Goal: Information Seeking & Learning: Learn about a topic

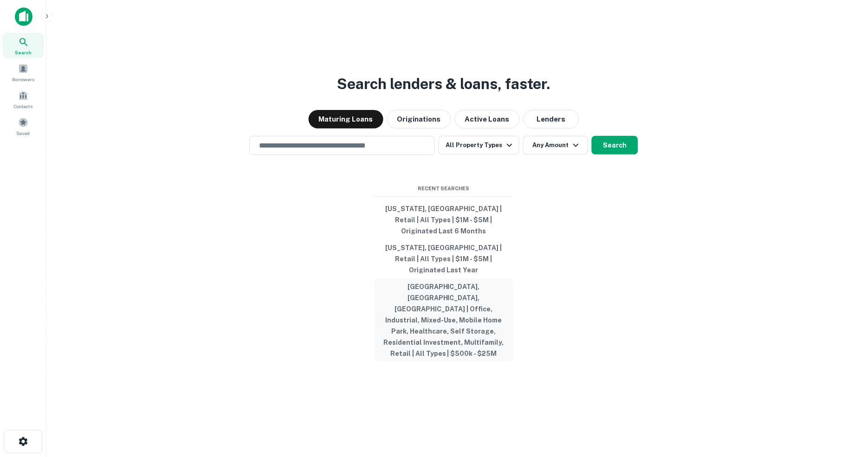
click at [444, 287] on button "[GEOGRAPHIC_DATA], [GEOGRAPHIC_DATA], [GEOGRAPHIC_DATA] | Office, Industrial, M…" at bounding box center [443, 320] width 139 height 84
type input "**********"
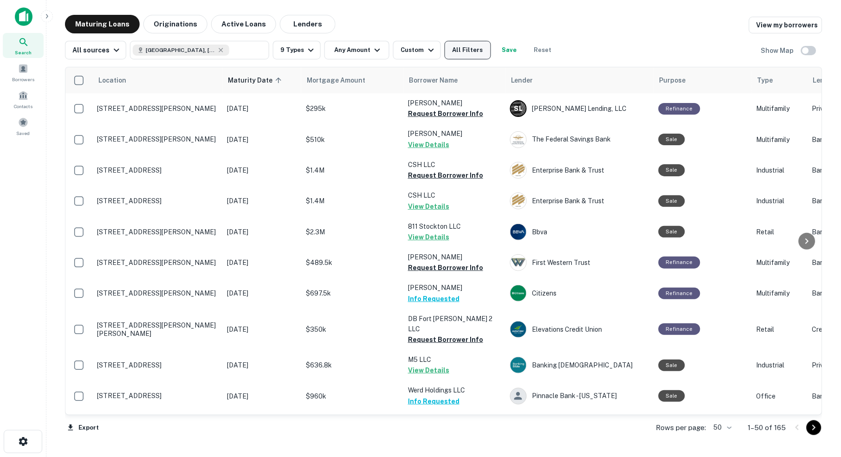
click at [477, 50] on button "All Filters" at bounding box center [468, 50] width 46 height 19
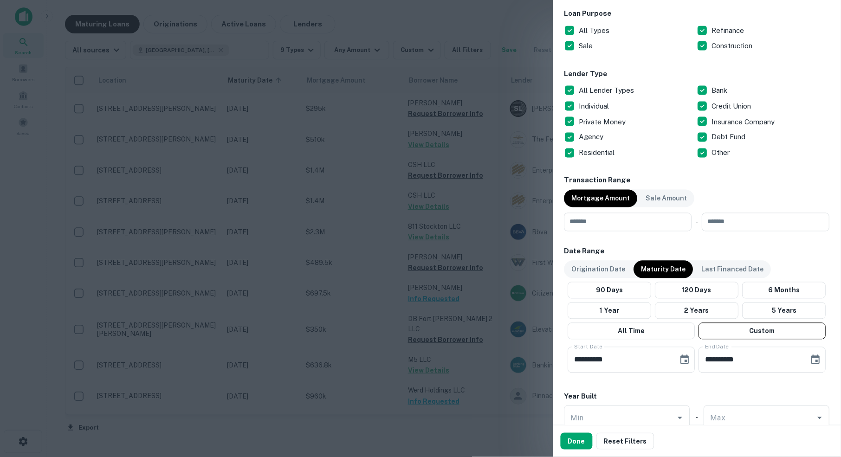
scroll to position [308, 0]
click at [600, 221] on input "number" at bounding box center [624, 222] width 121 height 19
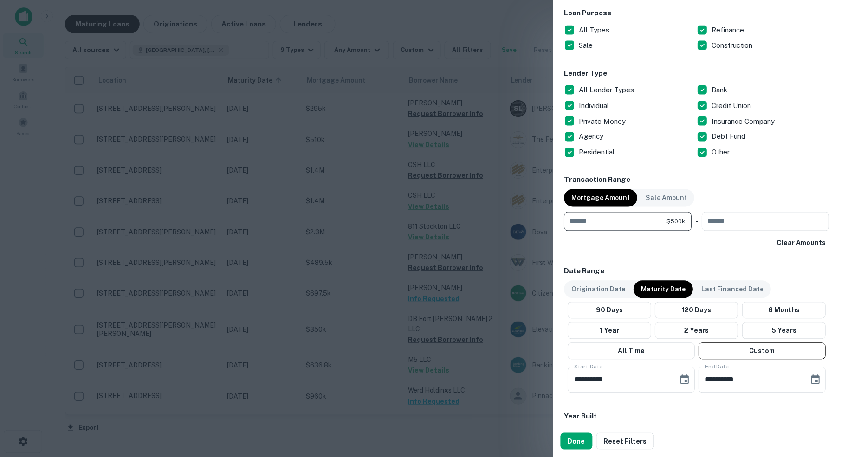
type input "******"
type input "********"
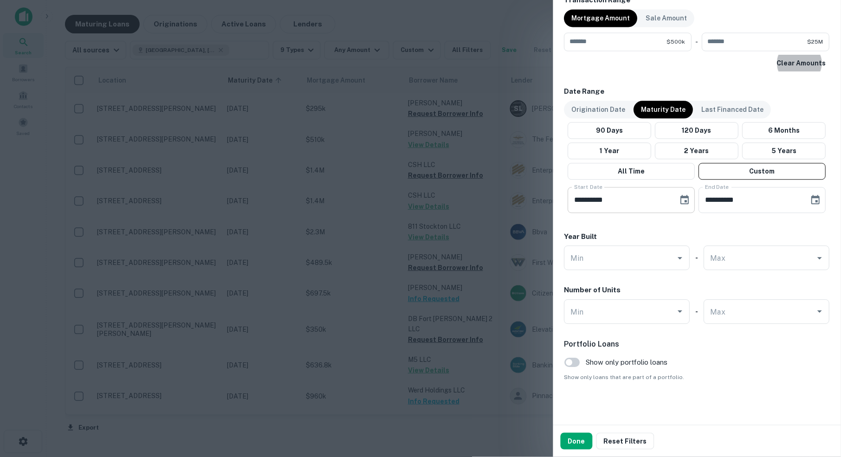
scroll to position [488, 0]
click at [682, 200] on icon "Choose date, selected date is Oct 1, 2025" at bounding box center [684, 200] width 11 height 11
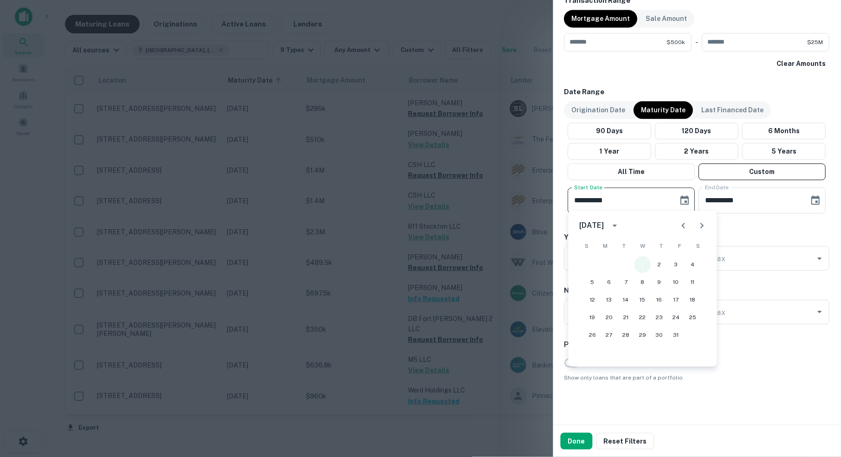
click at [642, 267] on button "1" at bounding box center [642, 265] width 17 height 17
click at [814, 198] on icon "Choose date, selected date is Apr 30, 2026" at bounding box center [815, 200] width 11 height 11
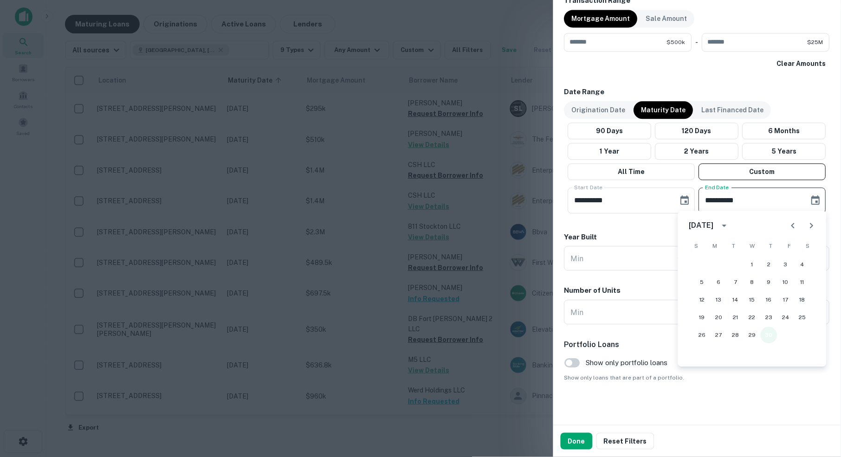
click at [769, 335] on button "30" at bounding box center [769, 335] width 17 height 17
click at [581, 443] on button "Done" at bounding box center [577, 441] width 32 height 17
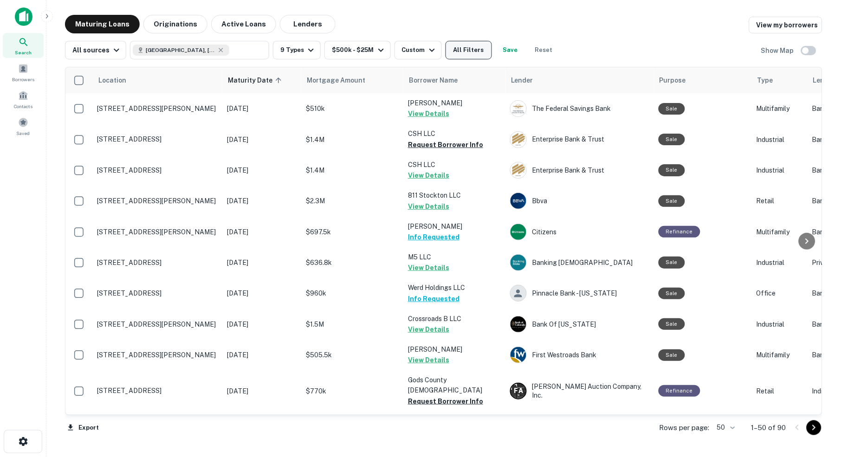
click at [484, 51] on button "All Filters" at bounding box center [469, 50] width 46 height 19
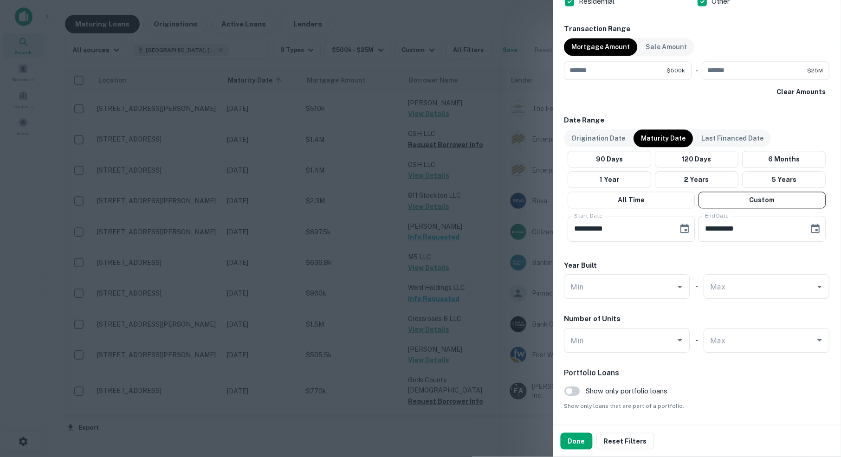
scroll to position [463, 0]
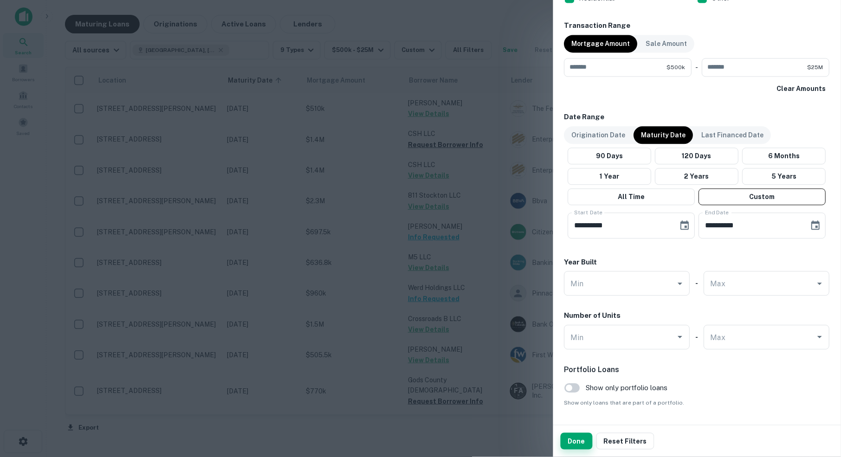
click at [576, 444] on button "Done" at bounding box center [577, 441] width 32 height 17
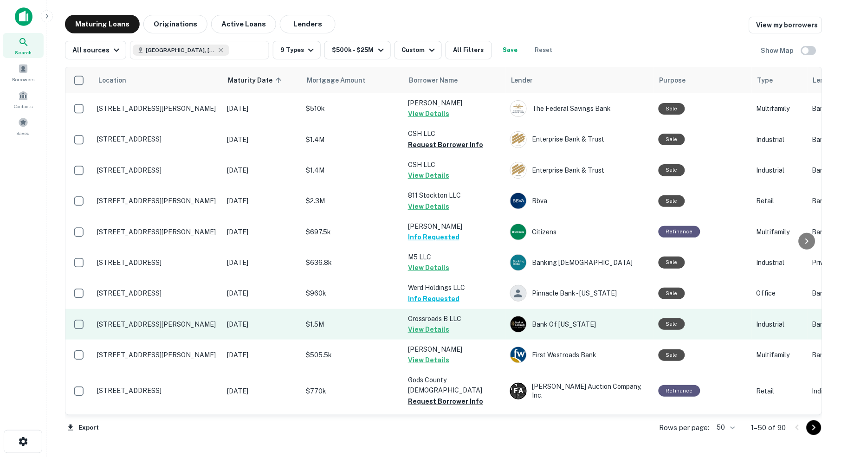
scroll to position [0, 0]
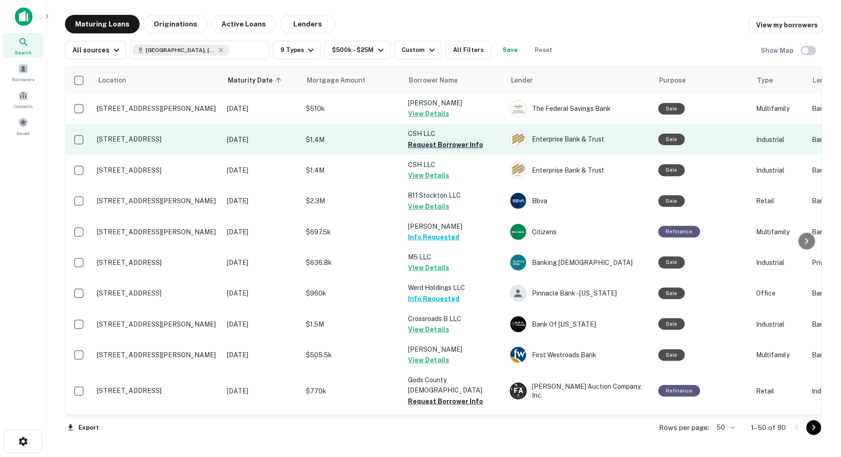
click at [461, 144] on button "Request Borrower Info" at bounding box center [445, 144] width 75 height 11
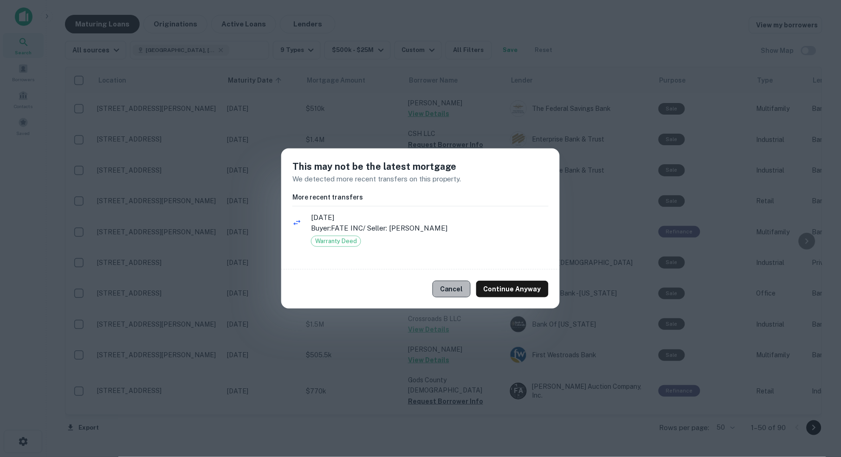
click at [456, 288] on button "Cancel" at bounding box center [452, 289] width 38 height 17
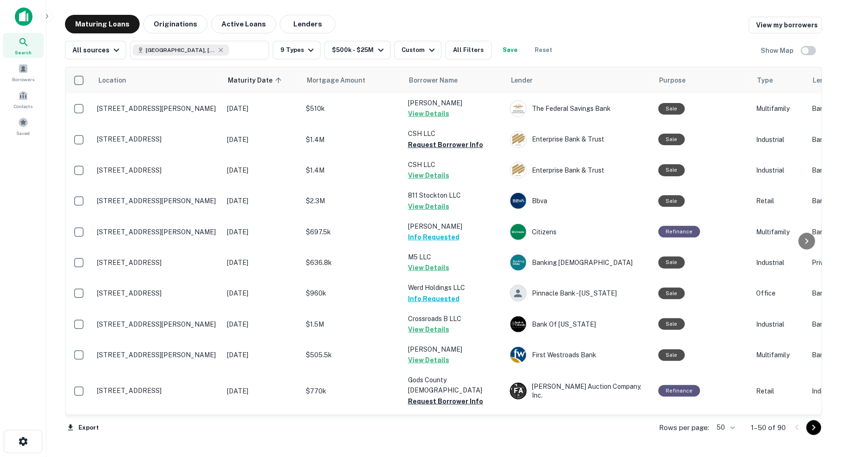
click at [730, 428] on body "Search Borrowers Contacts Saved Maturing Loans Originations Active Loans Lender…" at bounding box center [420, 228] width 841 height 457
click at [723, 440] on li "100" at bounding box center [722, 438] width 27 height 17
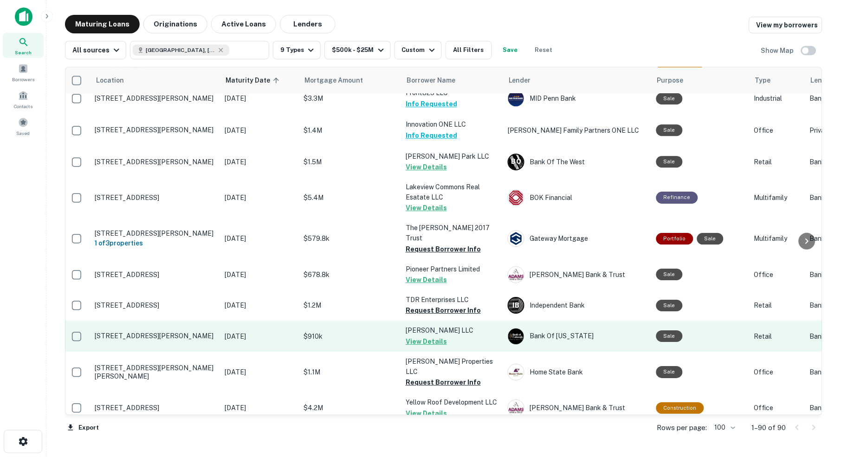
scroll to position [662, 2]
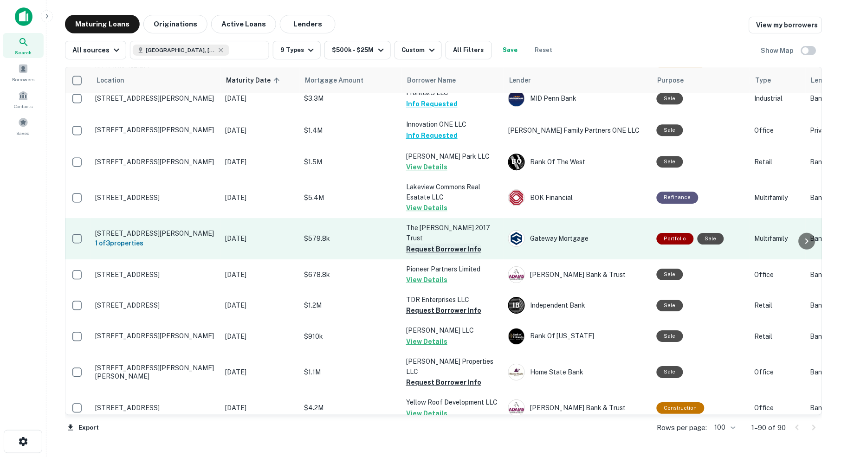
click at [444, 244] on button "Request Borrower Info" at bounding box center [443, 249] width 75 height 11
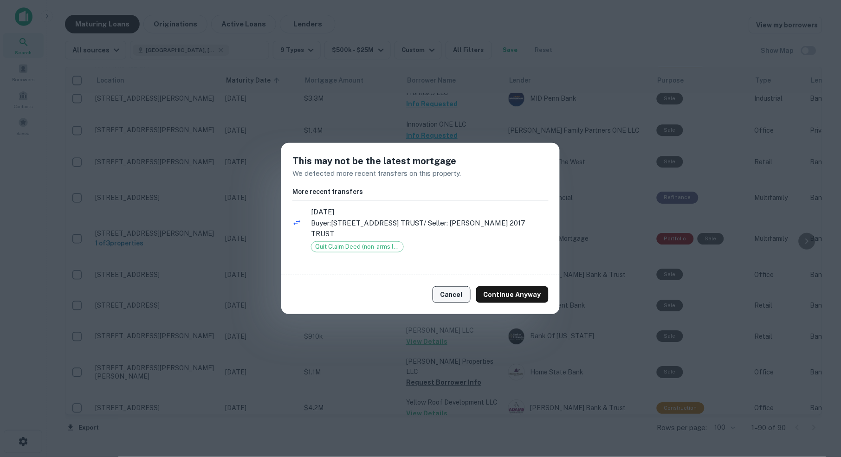
click at [457, 288] on button "Cancel" at bounding box center [452, 294] width 38 height 17
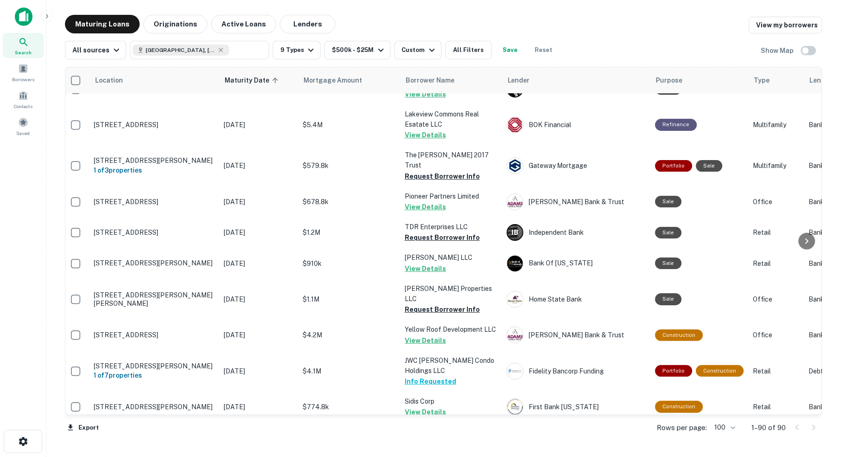
scroll to position [759, 3]
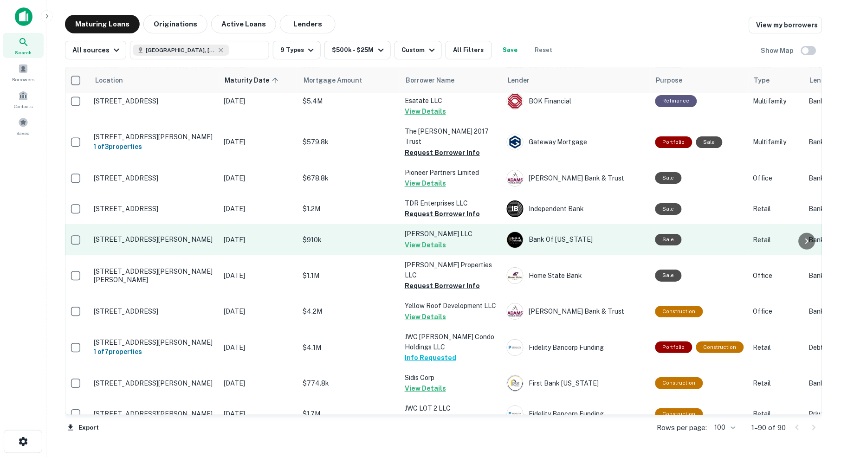
click at [424, 239] on button "View Details" at bounding box center [425, 244] width 41 height 11
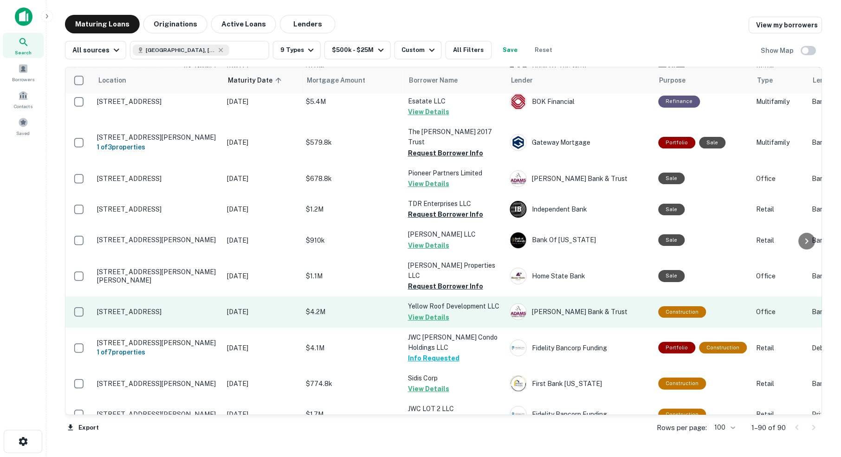
scroll to position [758, 0]
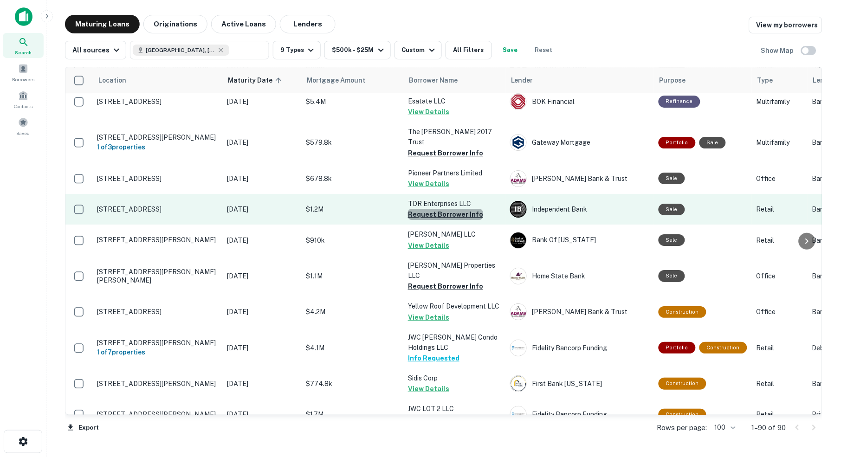
click at [454, 209] on button "Request Borrower Info" at bounding box center [445, 214] width 75 height 11
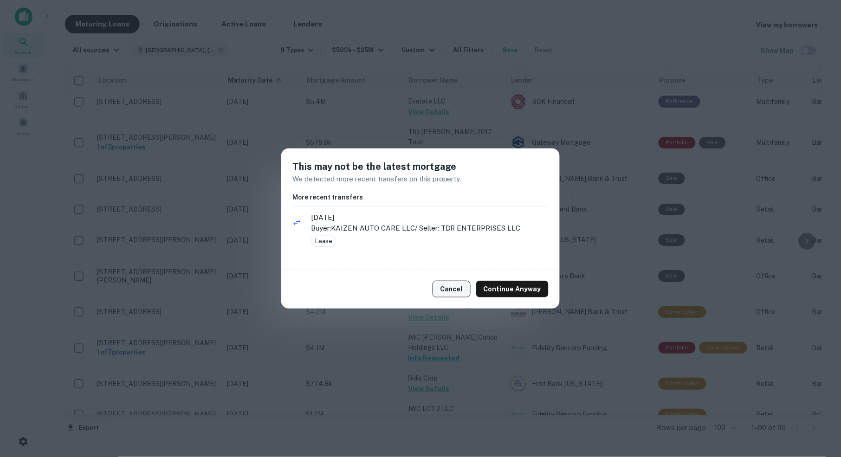
click at [452, 290] on button "Cancel" at bounding box center [452, 289] width 38 height 17
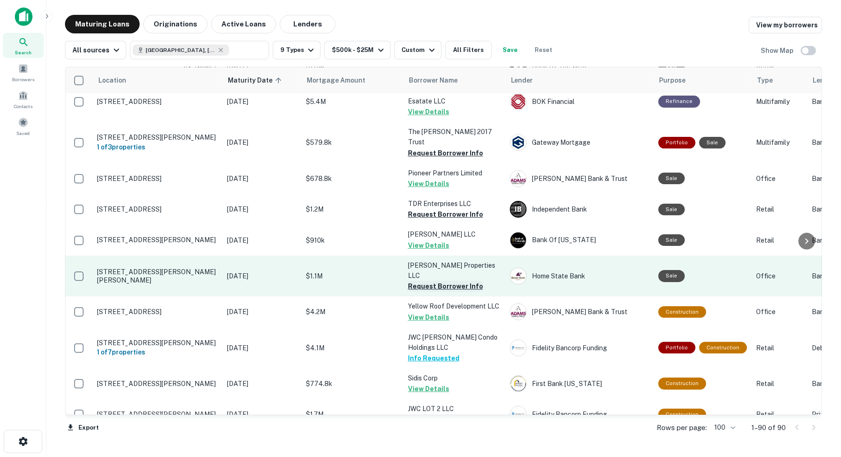
click at [437, 281] on button "Request Borrower Info" at bounding box center [445, 286] width 75 height 11
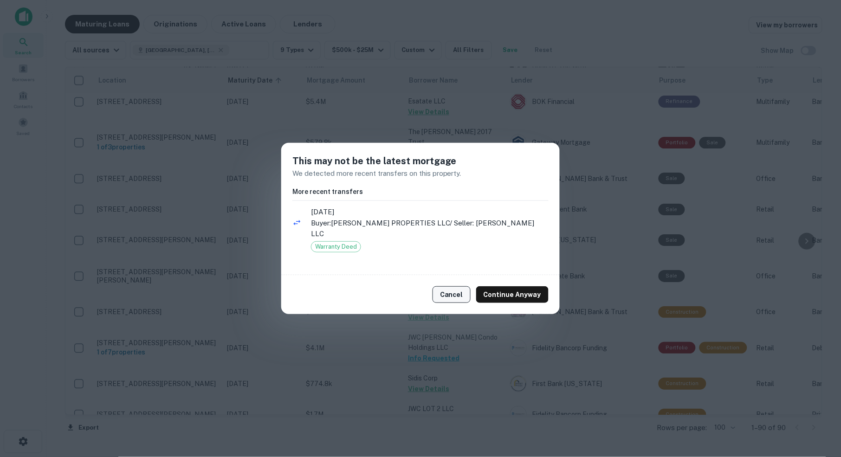
click at [454, 287] on button "Cancel" at bounding box center [452, 294] width 38 height 17
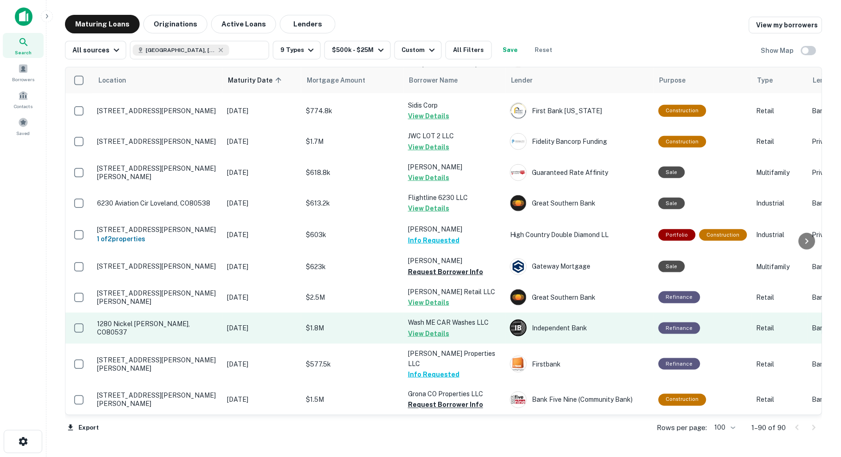
scroll to position [1049, 0]
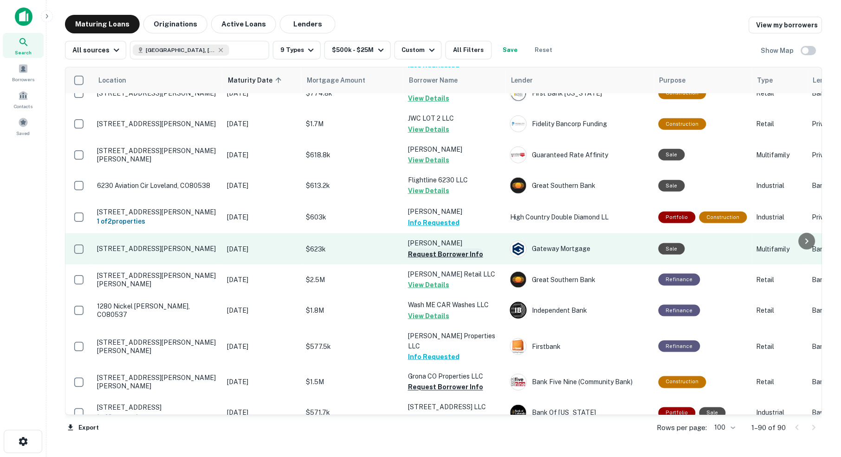
click at [460, 249] on button "Request Borrower Info" at bounding box center [445, 254] width 75 height 11
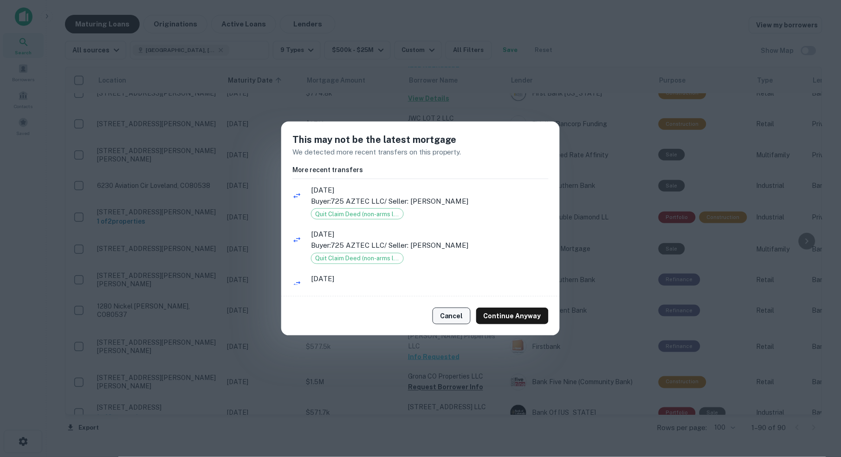
click at [452, 318] on button "Cancel" at bounding box center [452, 316] width 38 height 17
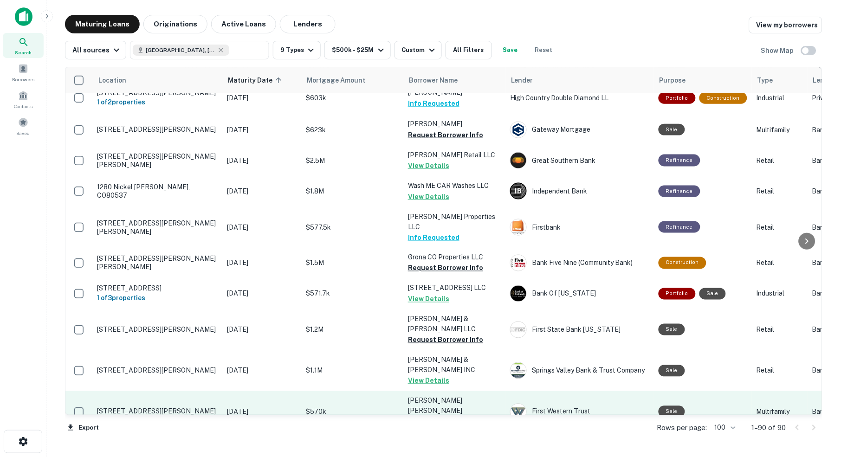
scroll to position [1176, 0]
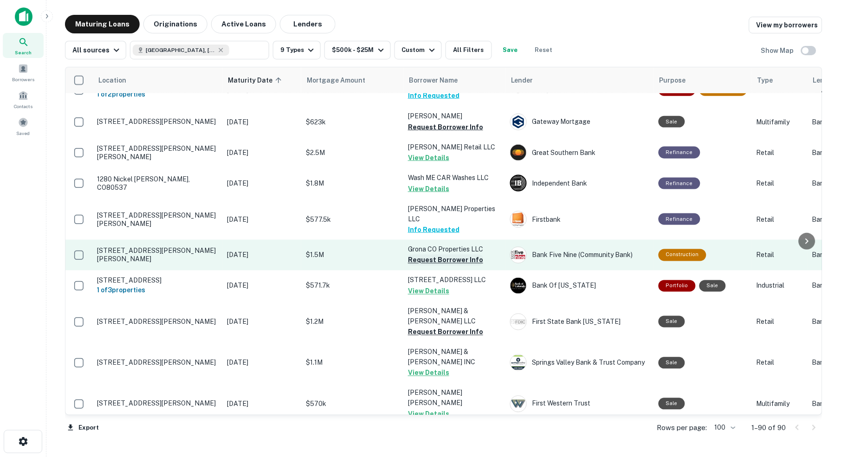
click at [454, 255] on button "Request Borrower Info" at bounding box center [445, 260] width 75 height 11
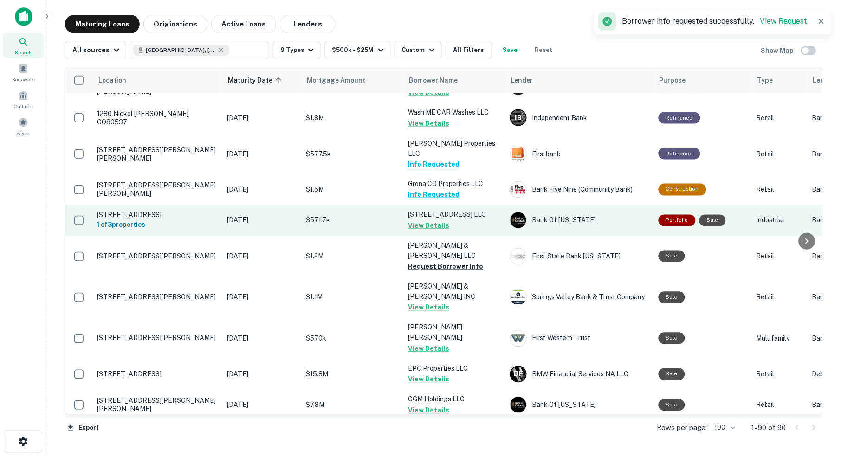
scroll to position [1244, 0]
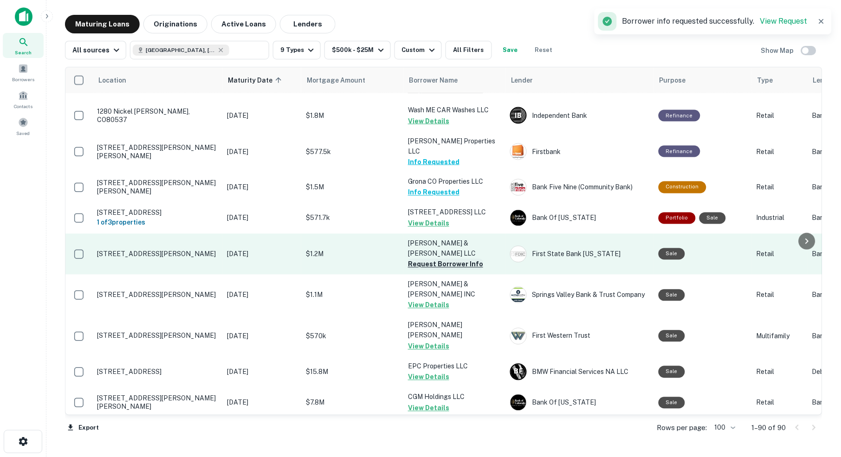
click at [453, 259] on button "Request Borrower Info" at bounding box center [445, 264] width 75 height 11
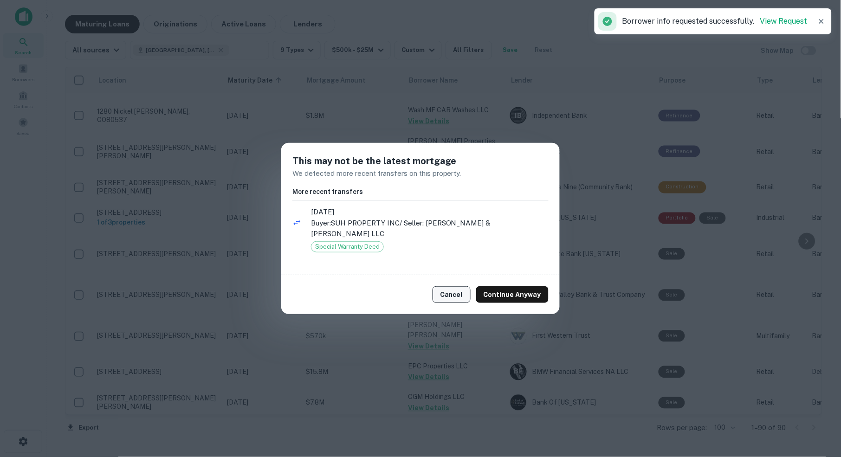
click at [454, 289] on button "Cancel" at bounding box center [452, 294] width 38 height 17
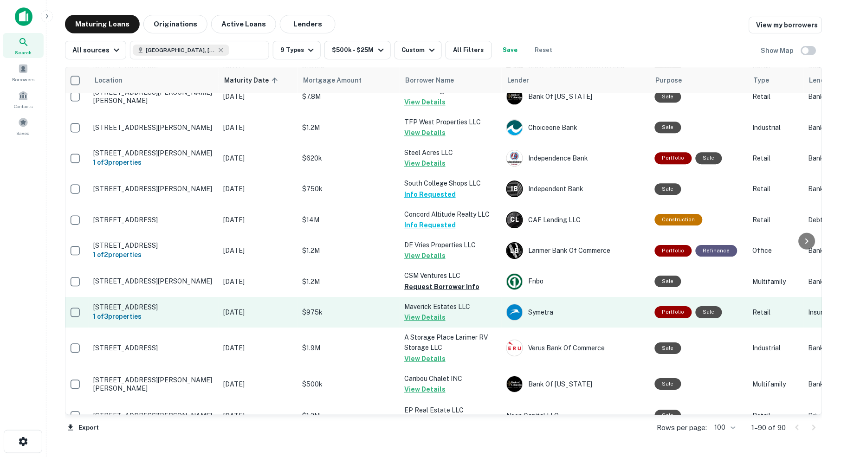
scroll to position [1566, 5]
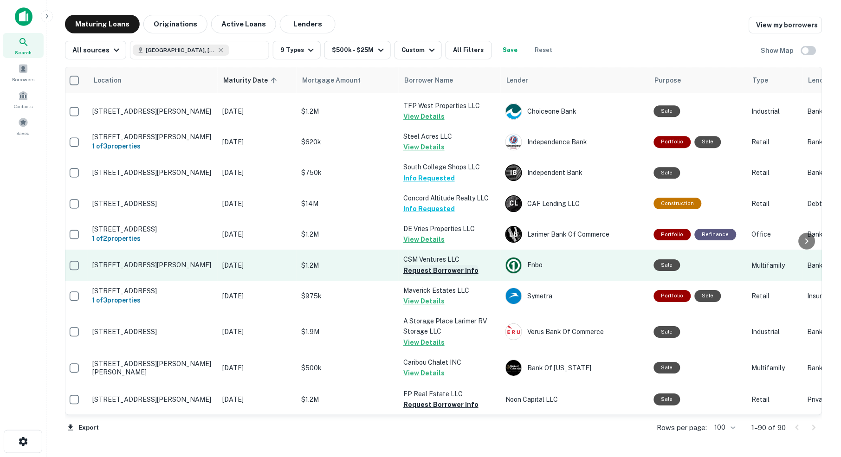
click at [444, 265] on button "Request Borrower Info" at bounding box center [440, 270] width 75 height 11
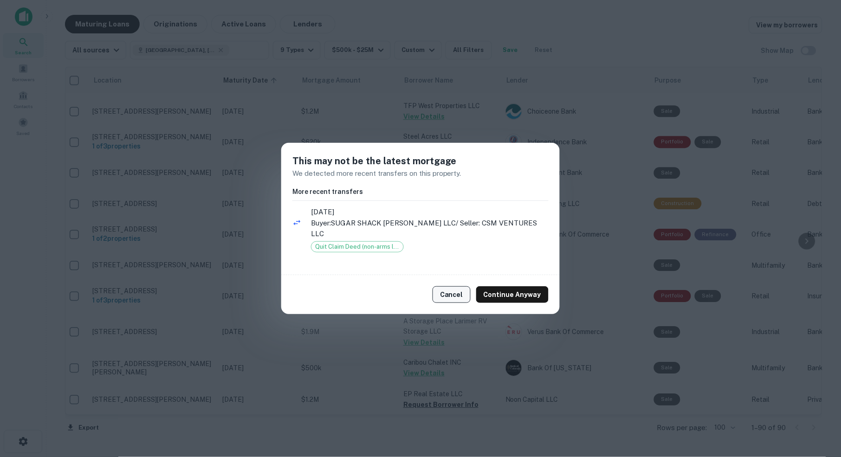
click at [452, 292] on button "Cancel" at bounding box center [452, 294] width 38 height 17
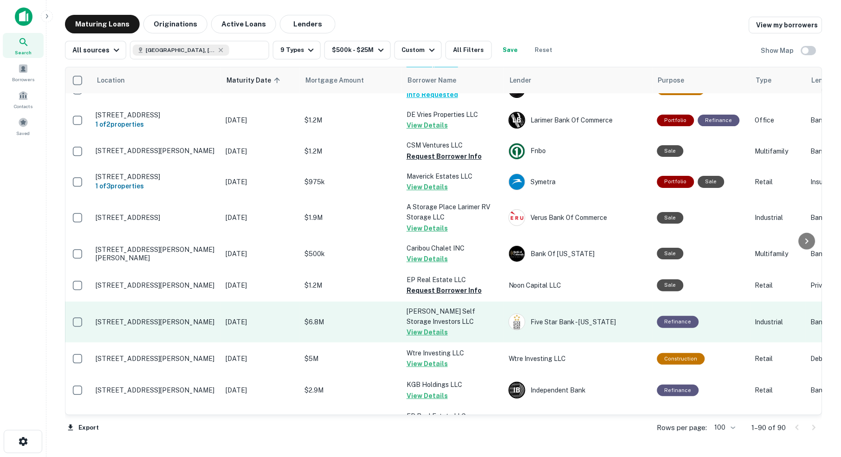
scroll to position [1683, 1]
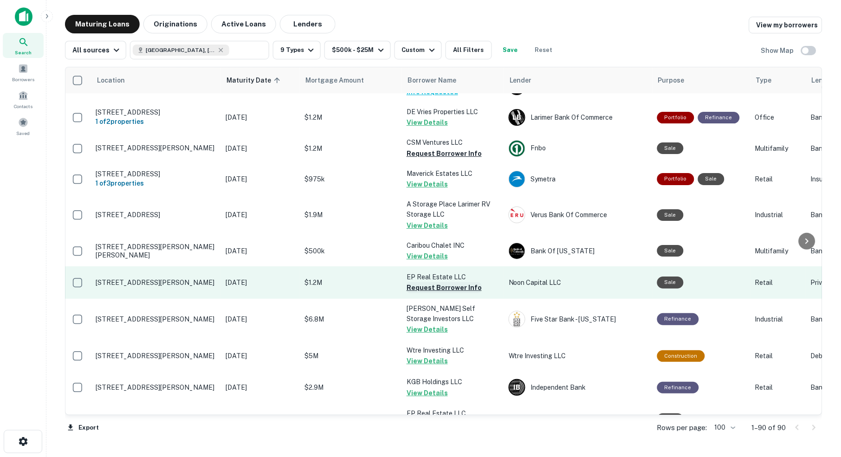
click at [453, 282] on button "Request Borrower Info" at bounding box center [444, 287] width 75 height 11
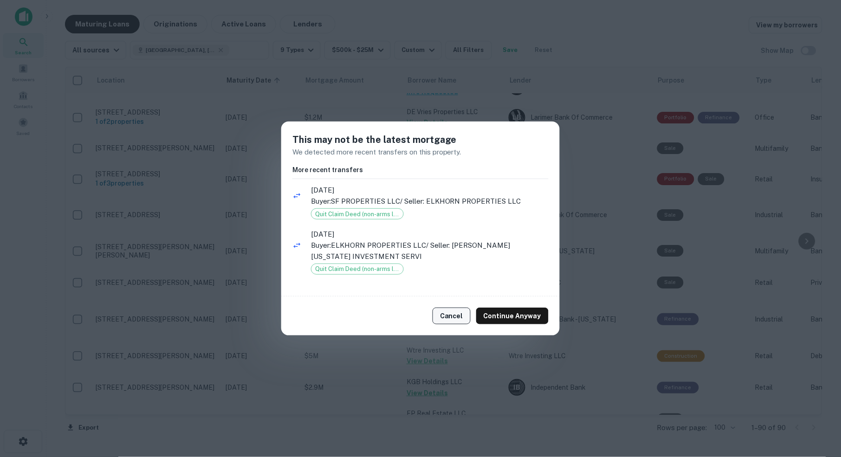
click at [455, 316] on button "Cancel" at bounding box center [452, 316] width 38 height 17
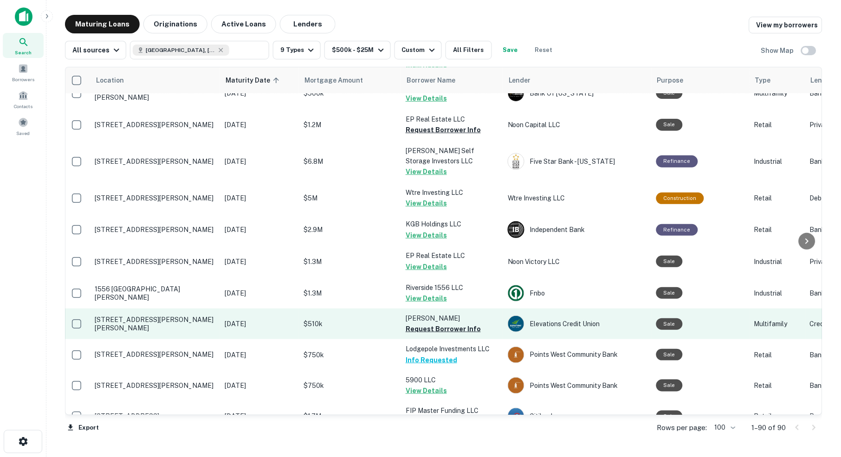
scroll to position [1851, 2]
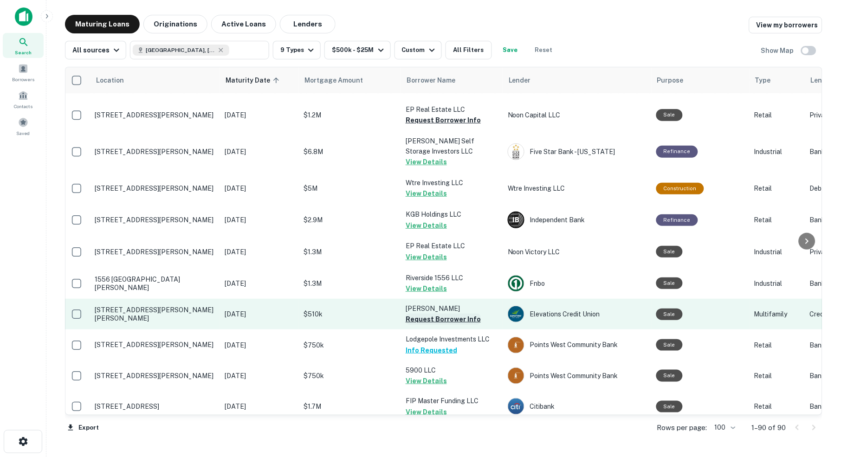
click at [444, 314] on button "Request Borrower Info" at bounding box center [443, 319] width 75 height 11
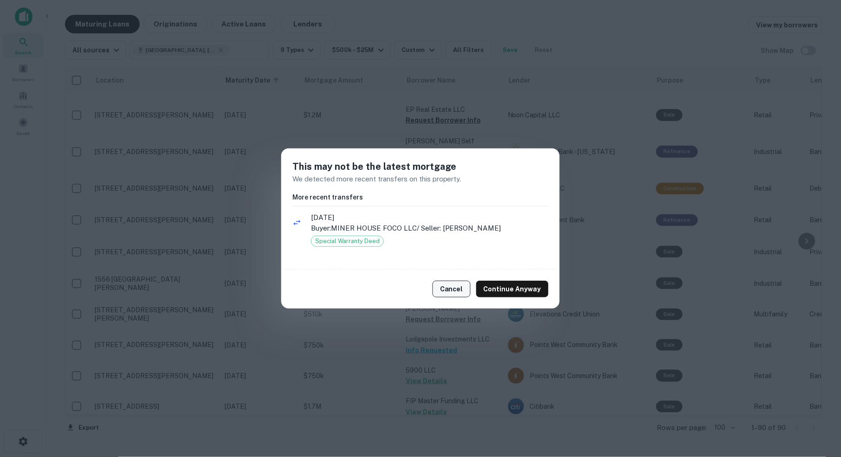
click at [456, 290] on button "Cancel" at bounding box center [452, 289] width 38 height 17
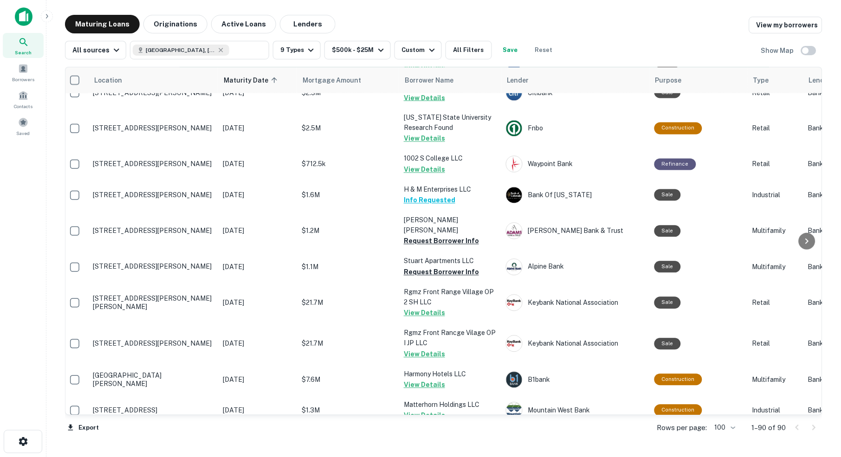
scroll to position [2200, 7]
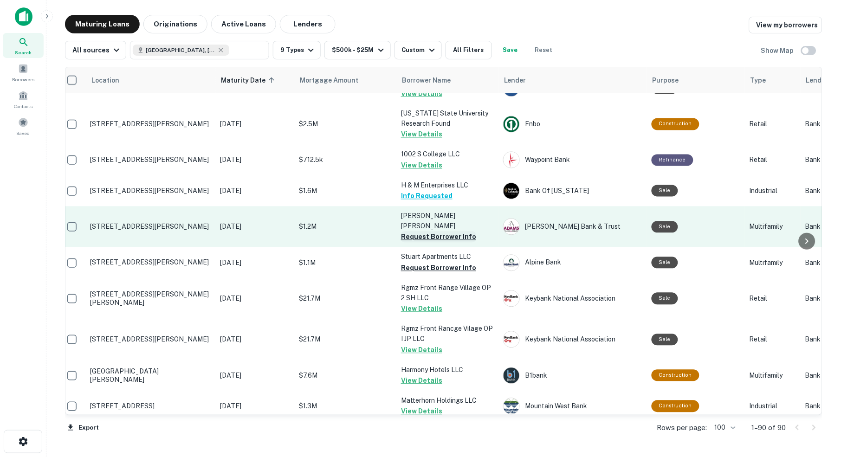
click at [422, 232] on button "Request Borrower Info" at bounding box center [438, 237] width 75 height 11
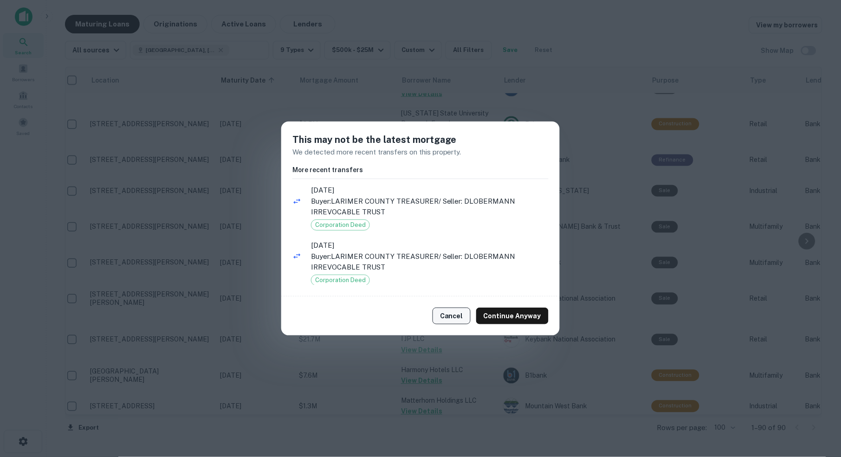
click at [458, 315] on button "Cancel" at bounding box center [452, 316] width 38 height 17
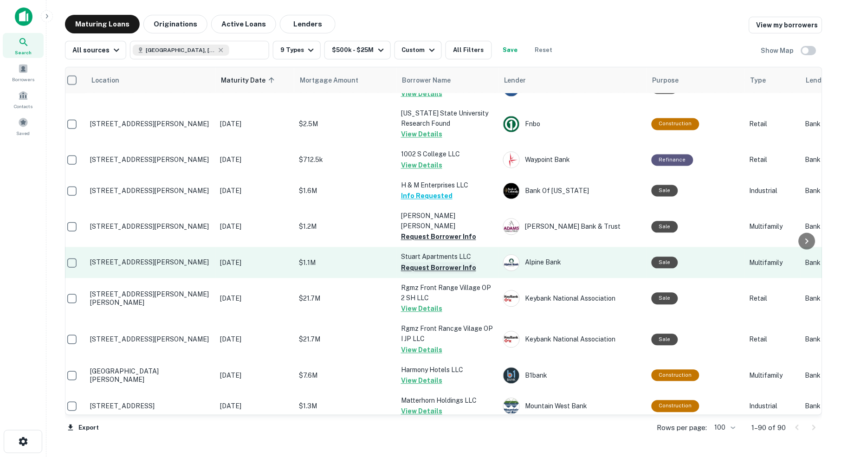
click at [413, 263] on button "Request Borrower Info" at bounding box center [438, 268] width 75 height 11
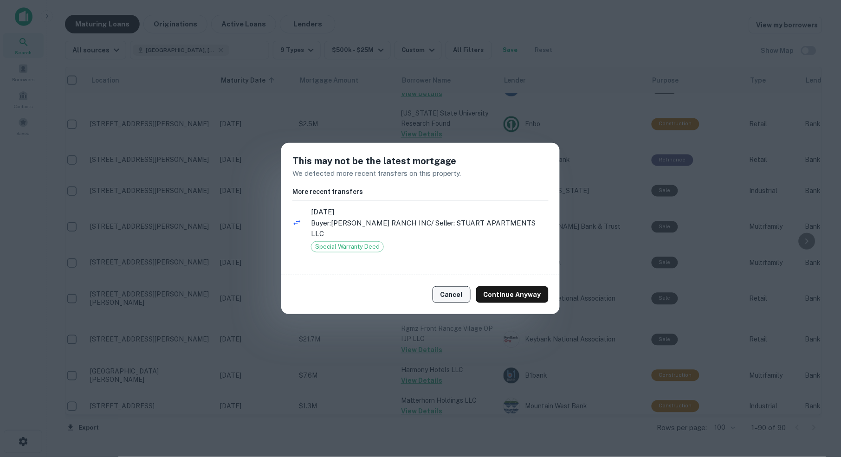
click at [453, 288] on button "Cancel" at bounding box center [452, 294] width 38 height 17
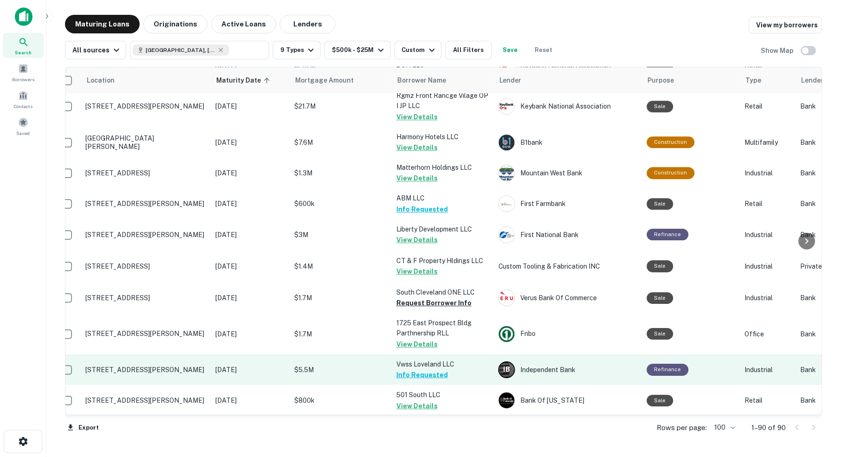
scroll to position [2435, 13]
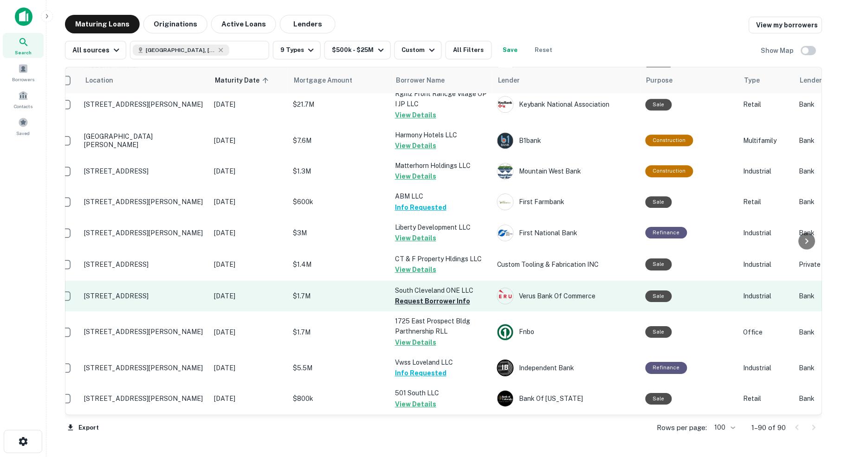
click at [435, 296] on button "Request Borrower Info" at bounding box center [432, 301] width 75 height 11
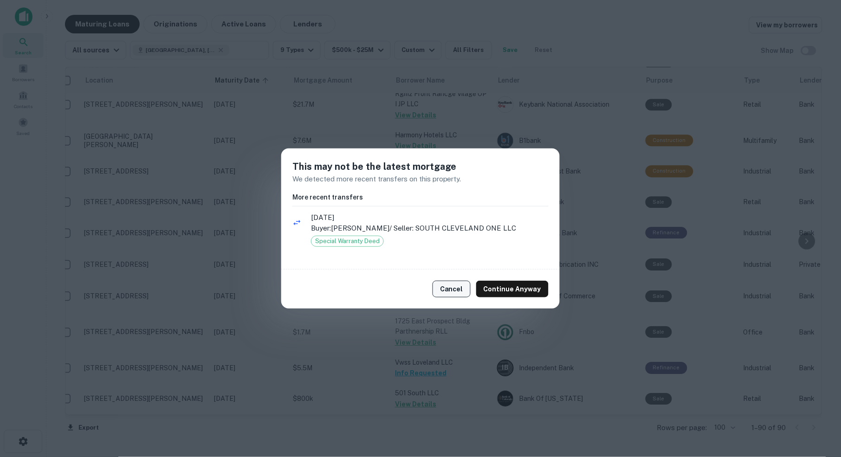
click at [453, 287] on button "Cancel" at bounding box center [452, 289] width 38 height 17
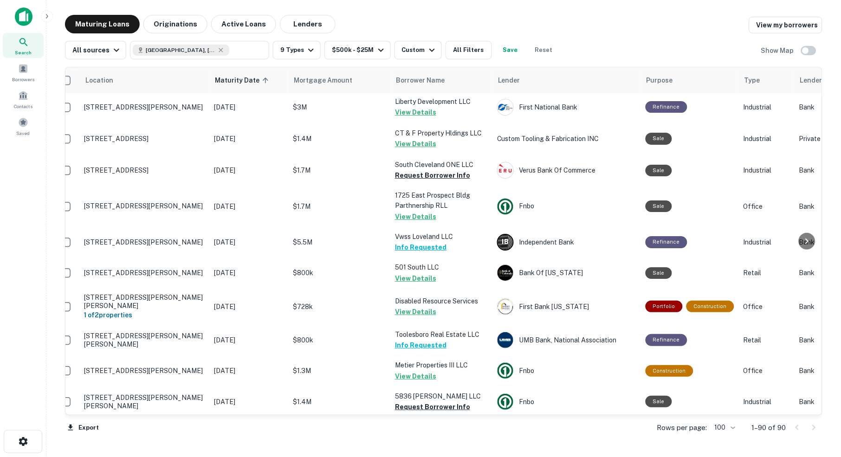
scroll to position [0, 0]
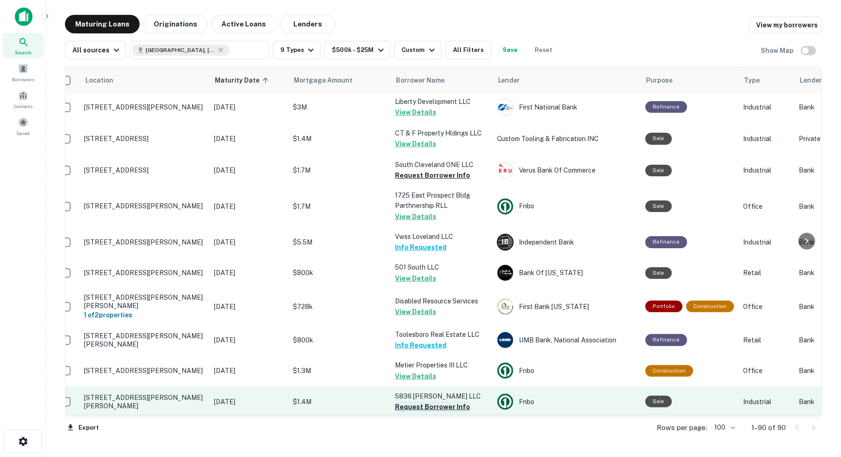
click at [426, 401] on button "Request Borrower Info" at bounding box center [432, 406] width 75 height 11
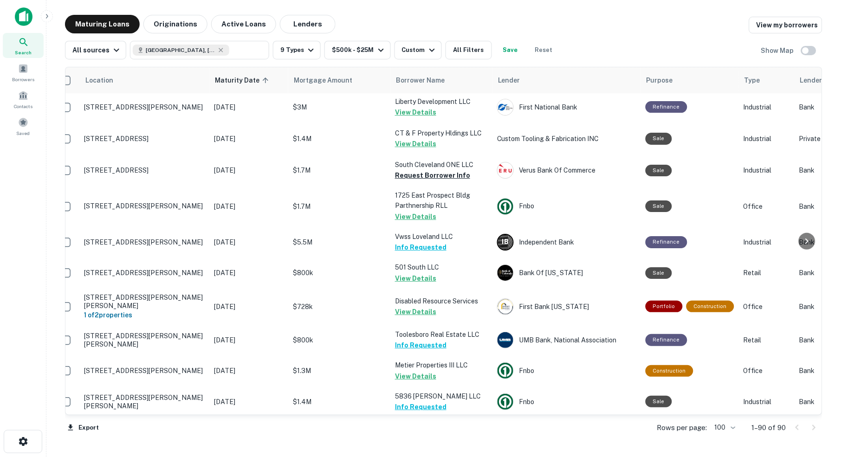
click at [409, 432] on button "Request Borrower Info" at bounding box center [432, 437] width 75 height 11
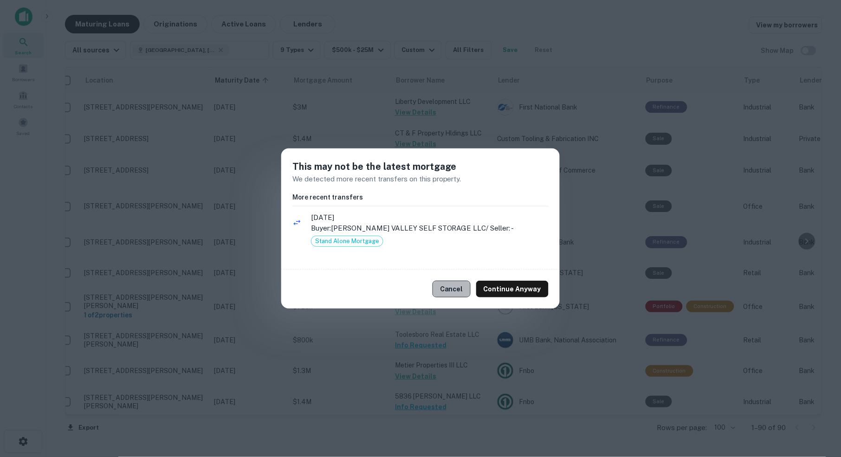
click at [454, 293] on button "Cancel" at bounding box center [452, 289] width 38 height 17
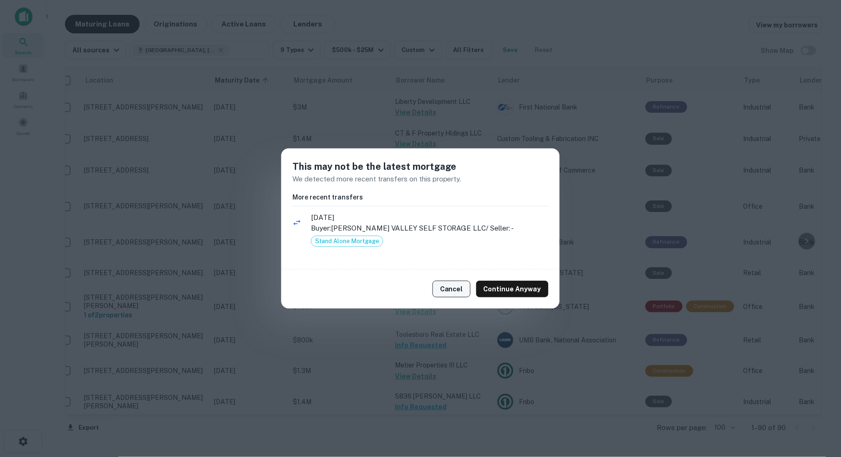
click at [455, 290] on button "Cancel" at bounding box center [452, 289] width 38 height 17
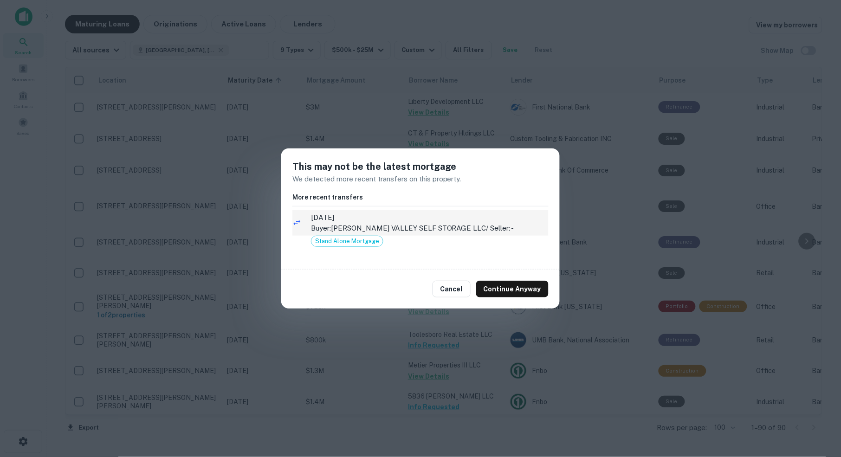
click at [330, 221] on span "8/31/2021" at bounding box center [430, 217] width 238 height 11
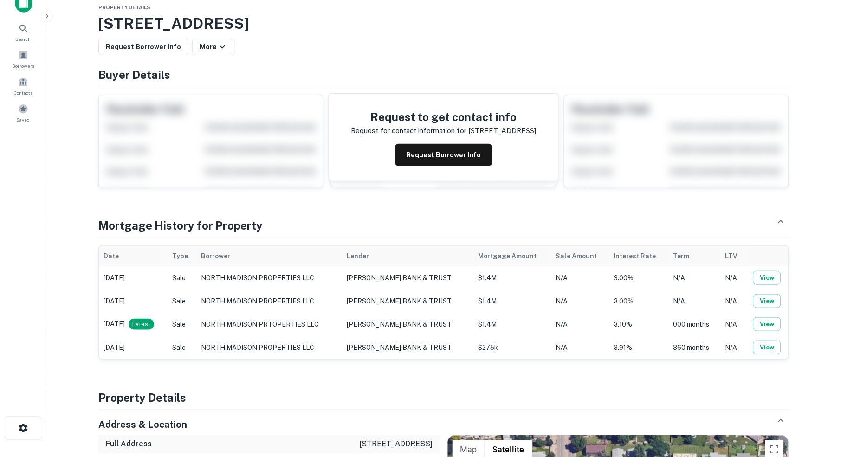
scroll to position [13, 0]
click at [441, 159] on button "Request Borrower Info" at bounding box center [443, 155] width 97 height 22
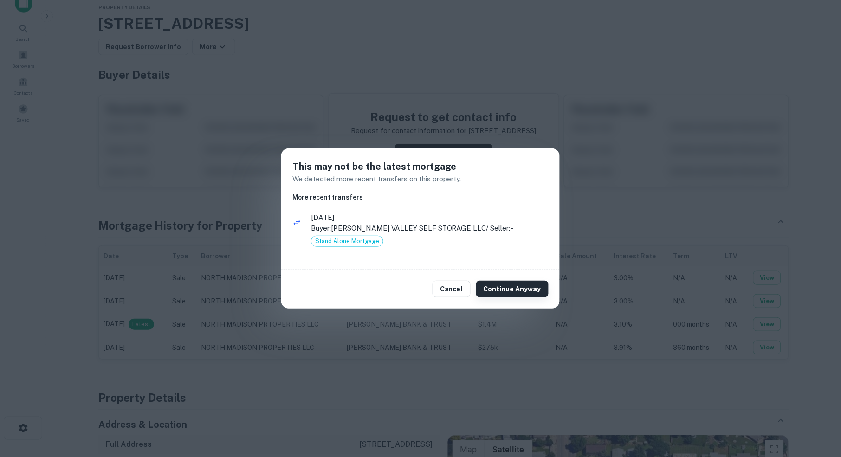
click at [504, 289] on button "Continue Anyway" at bounding box center [512, 289] width 72 height 17
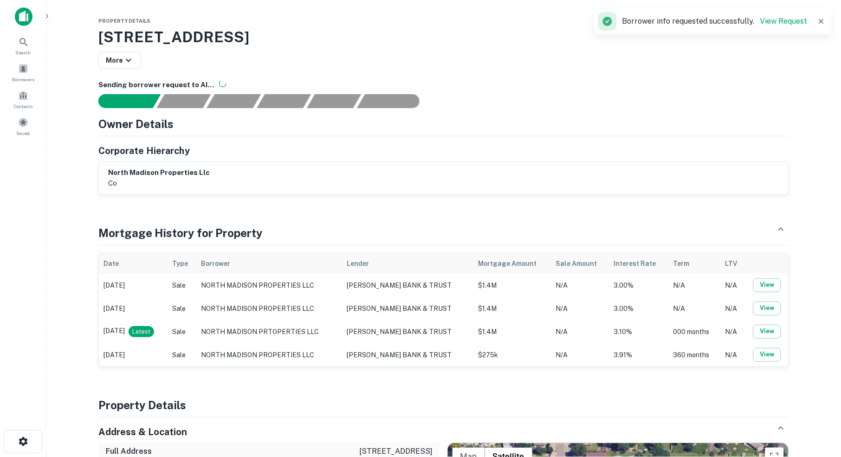
scroll to position [0, 0]
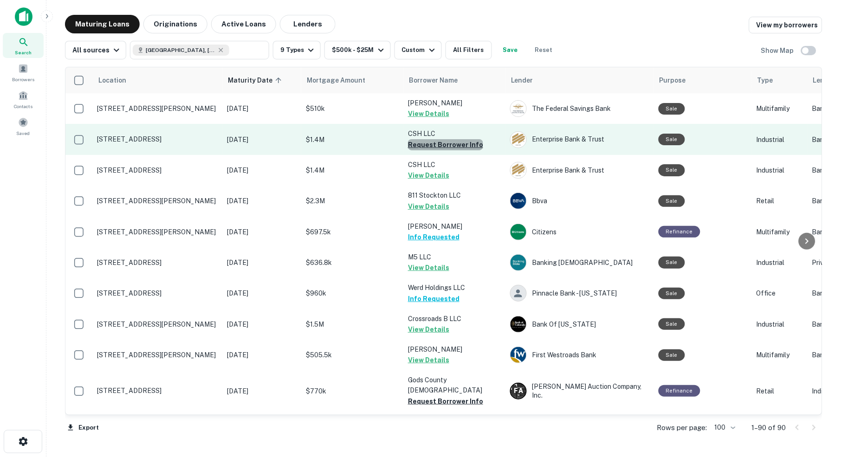
click at [445, 142] on button "Request Borrower Info" at bounding box center [445, 144] width 75 height 11
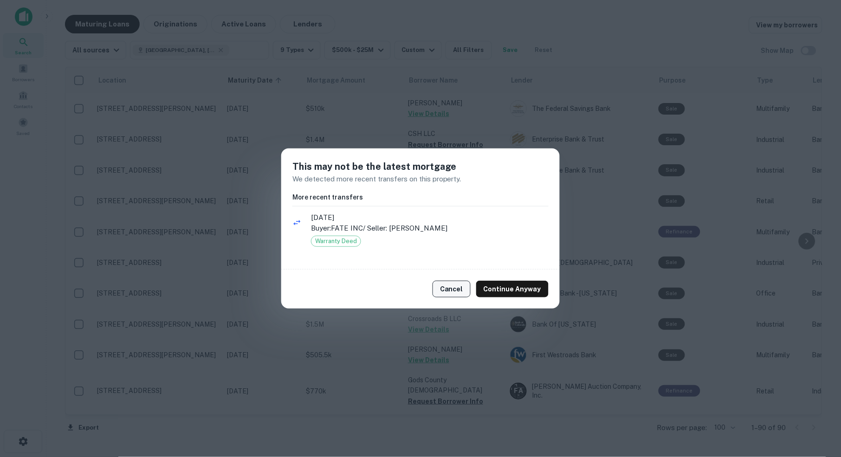
click at [453, 290] on button "Cancel" at bounding box center [452, 289] width 38 height 17
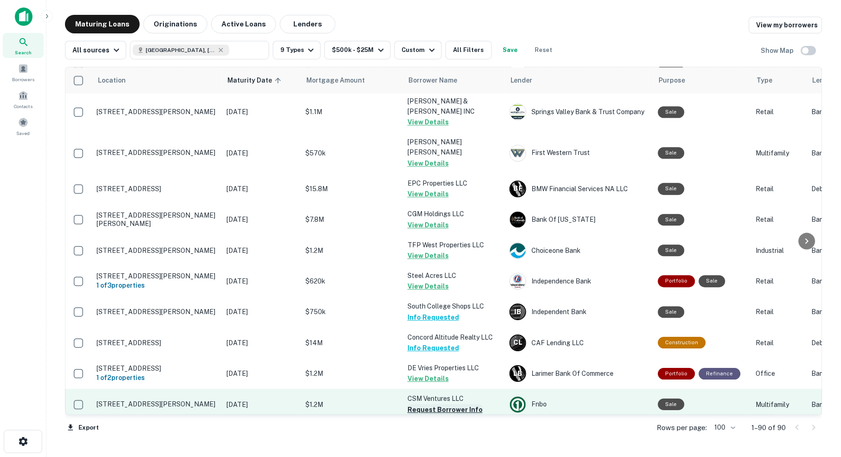
scroll to position [1422, 0]
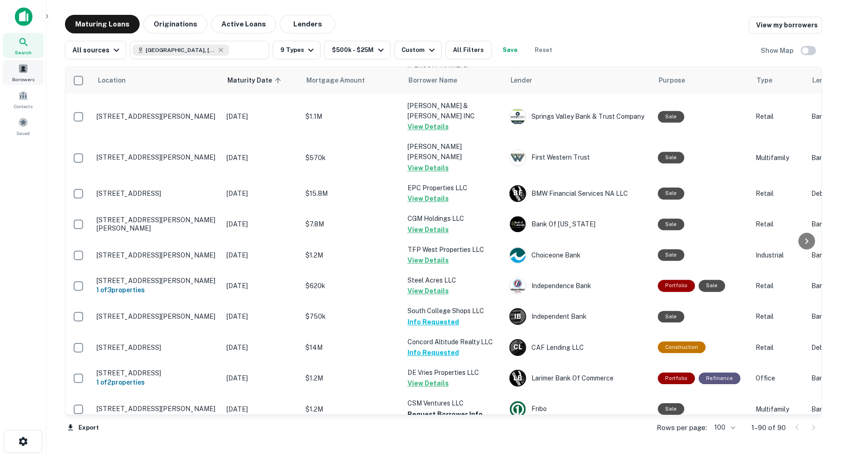
click at [23, 72] on span at bounding box center [23, 69] width 10 height 10
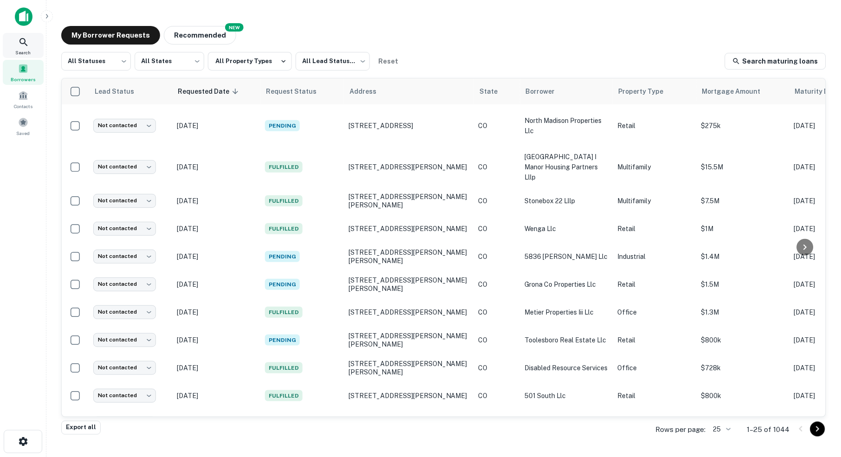
click at [25, 44] on icon at bounding box center [23, 42] width 8 height 8
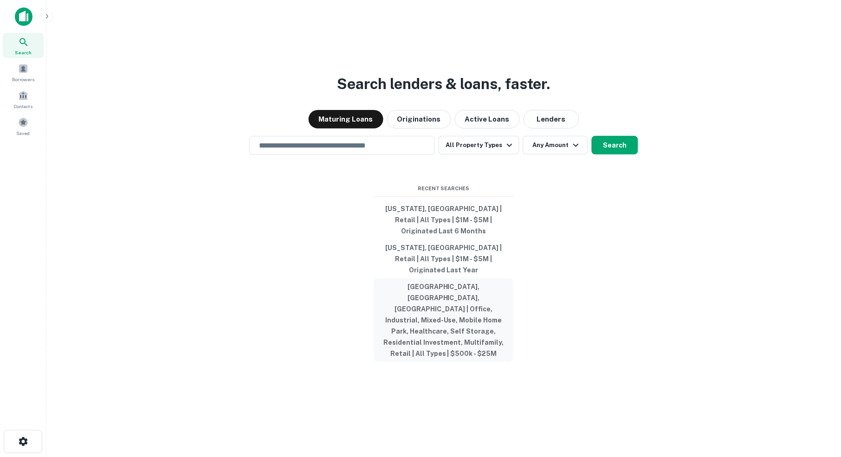
click at [416, 290] on button "[GEOGRAPHIC_DATA], [GEOGRAPHIC_DATA], [GEOGRAPHIC_DATA] | Office, Industrial, M…" at bounding box center [443, 320] width 139 height 84
type input "**********"
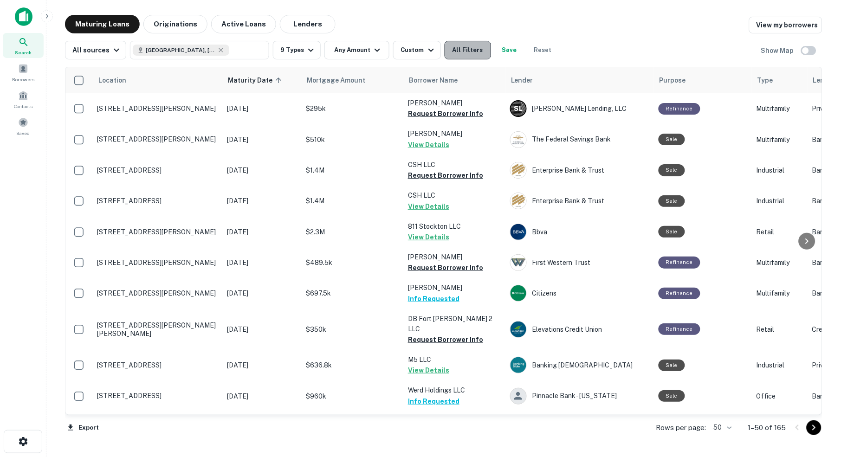
click at [488, 51] on button "All Filters" at bounding box center [468, 50] width 46 height 19
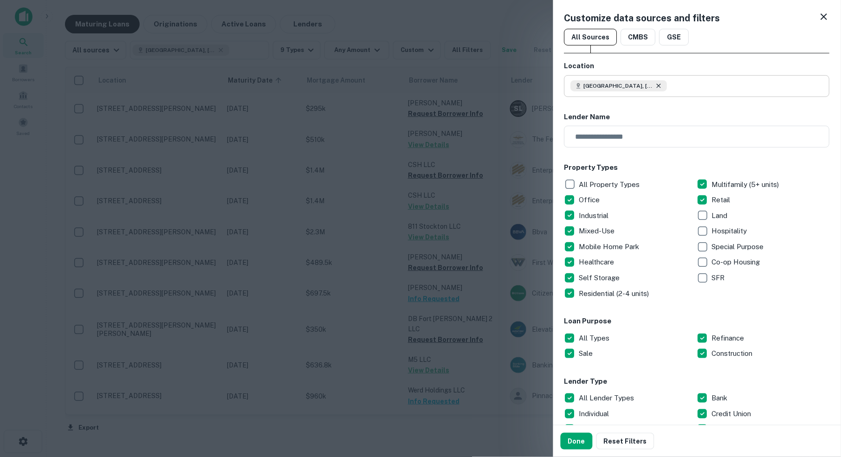
click at [660, 87] on icon at bounding box center [658, 85] width 7 height 7
click at [628, 88] on input "text" at bounding box center [700, 86] width 259 height 22
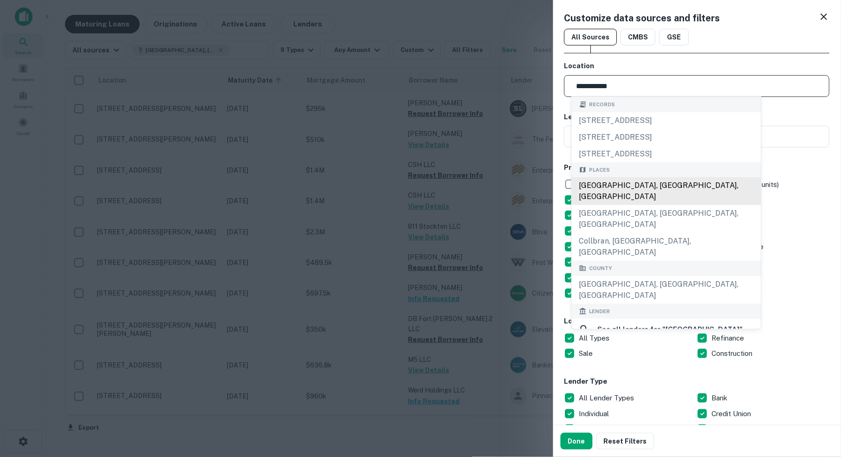
click at [637, 192] on div "[GEOGRAPHIC_DATA], [GEOGRAPHIC_DATA], [GEOGRAPHIC_DATA]" at bounding box center [666, 191] width 189 height 28
type input "**********"
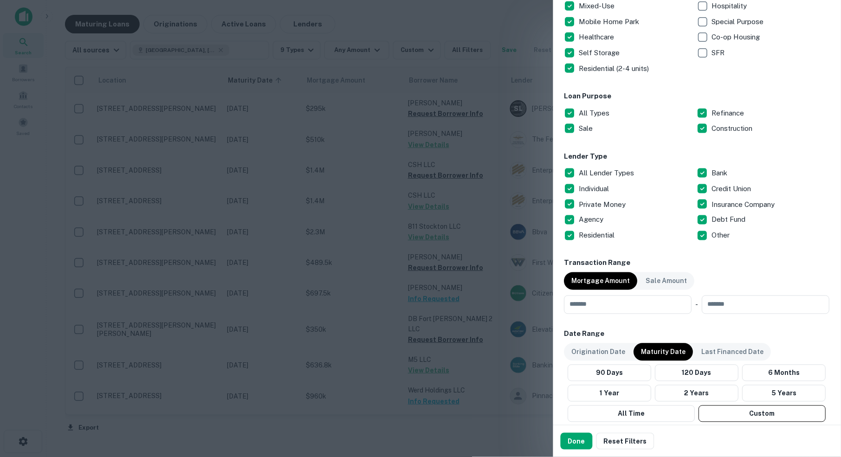
scroll to position [252, 0]
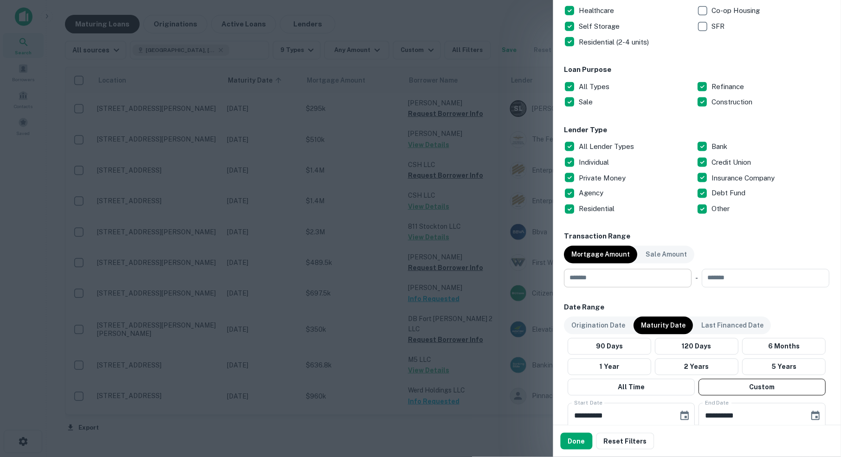
click at [617, 273] on input "number" at bounding box center [624, 278] width 121 height 19
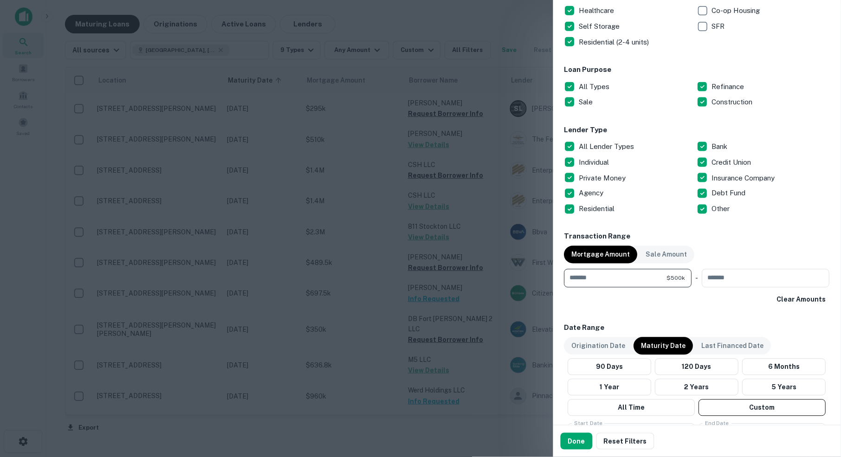
type input "******"
type input "********"
click at [647, 304] on div "Clear Amounts" at bounding box center [696, 299] width 265 height 17
click at [751, 270] on input "********" at bounding box center [754, 278] width 105 height 19
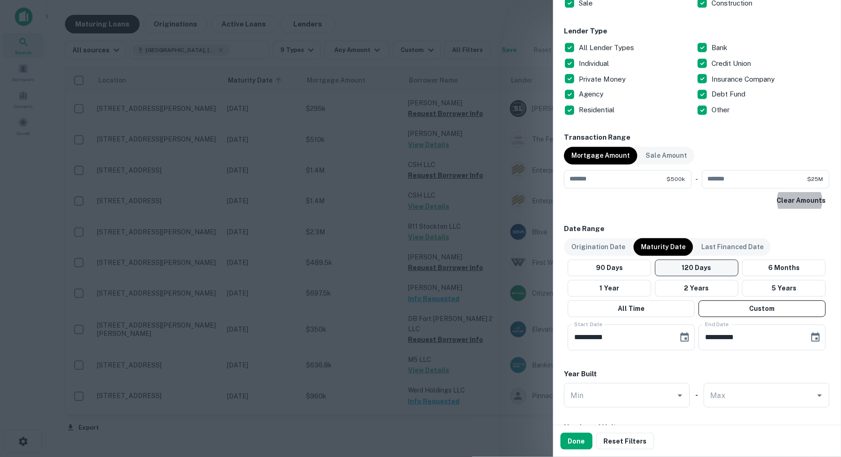
scroll to position [355, 0]
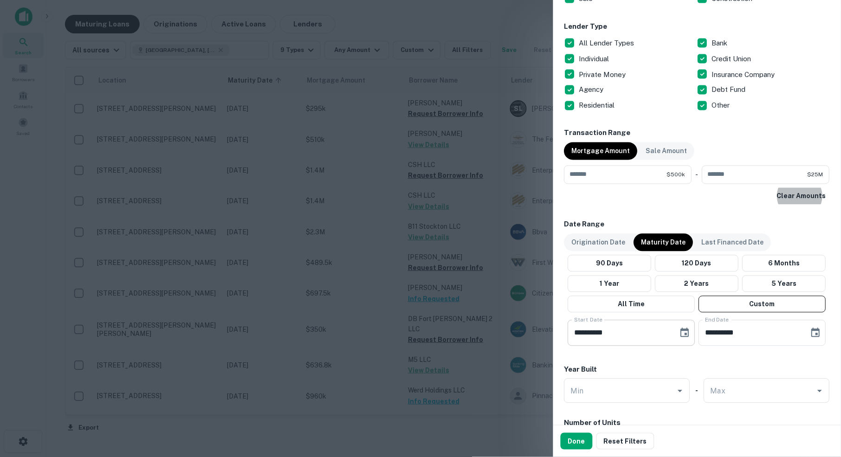
click at [645, 330] on input "**********" at bounding box center [620, 333] width 104 height 26
click at [684, 330] on icon "Choose date, selected date is Oct 1, 2025" at bounding box center [684, 333] width 11 height 11
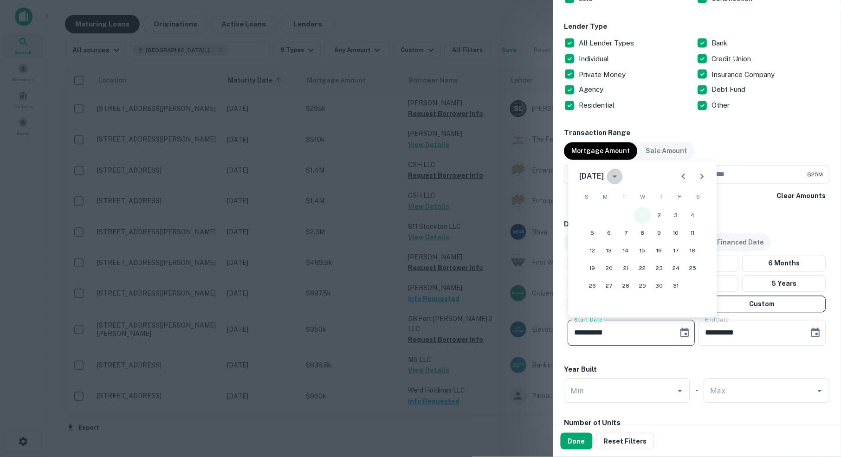
click at [644, 216] on button "1" at bounding box center [642, 215] width 17 height 17
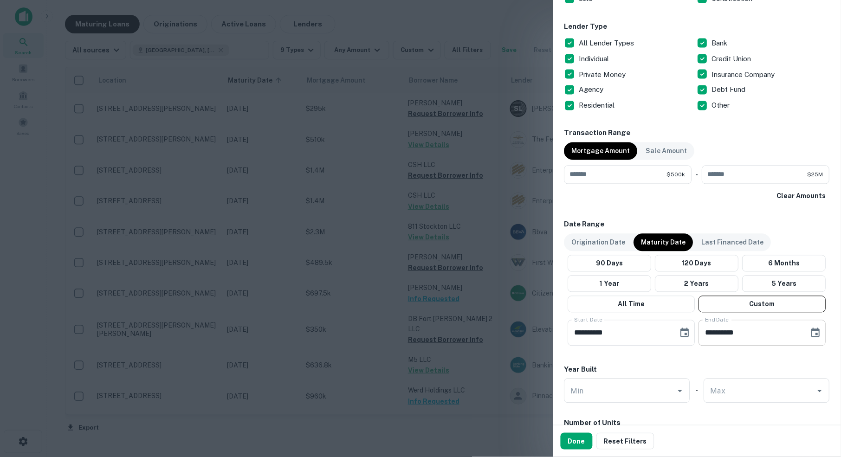
click at [816, 330] on icon "Choose date, selected date is Apr 30, 2026" at bounding box center [816, 332] width 8 height 9
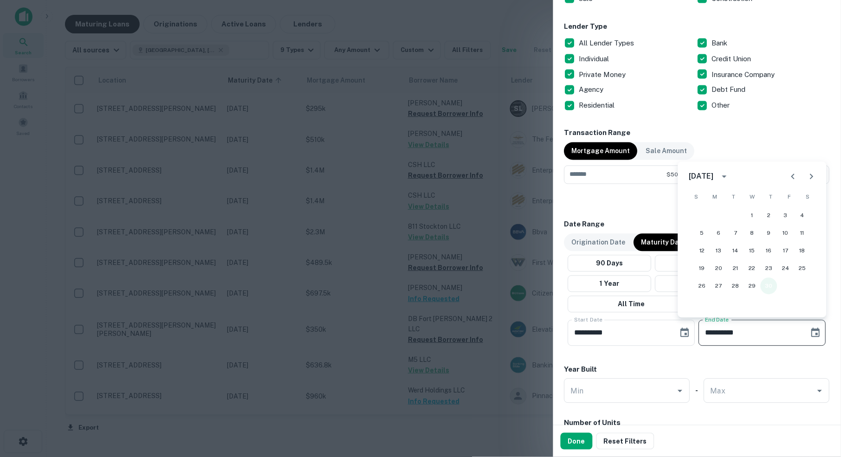
click at [770, 287] on button "30" at bounding box center [769, 286] width 17 height 17
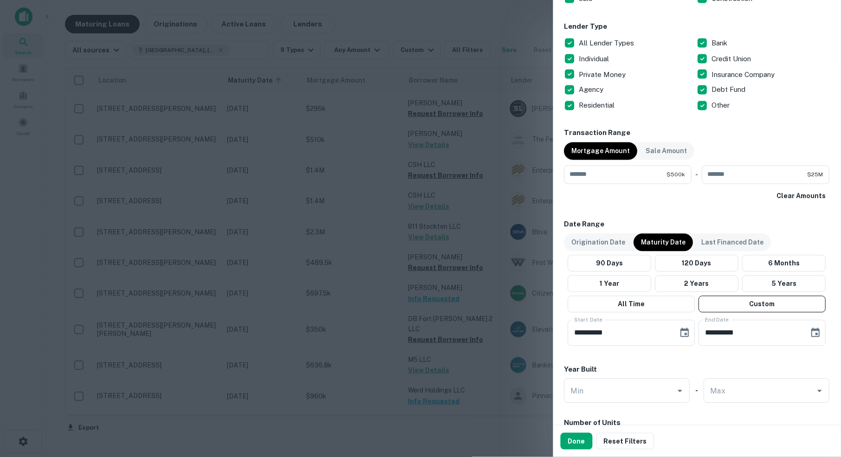
click at [758, 356] on div "**********" at bounding box center [696, 110] width 265 height 809
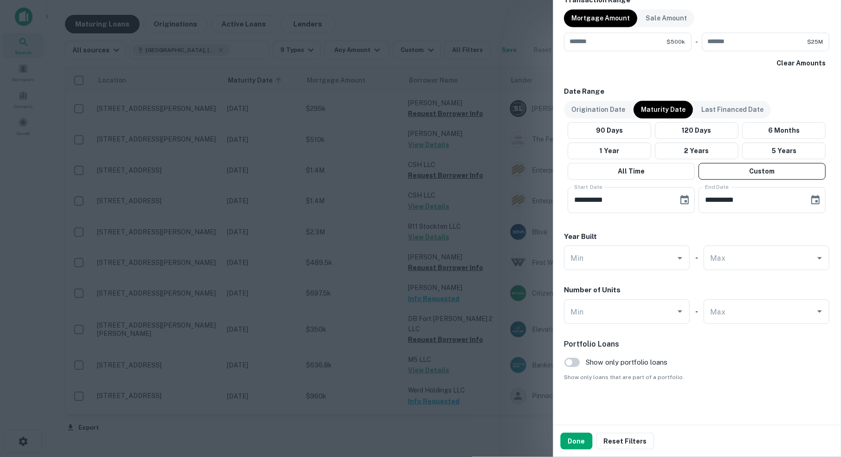
scroll to position [488, 0]
click at [579, 443] on button "Done" at bounding box center [577, 441] width 32 height 17
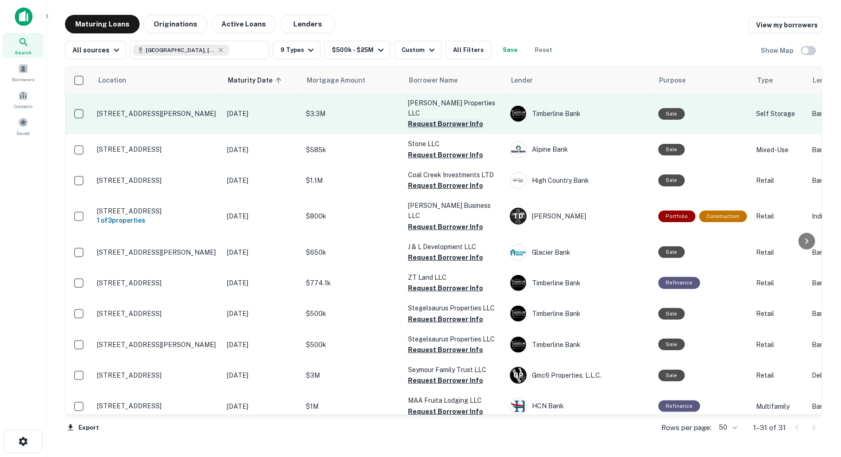
click at [446, 118] on button "Request Borrower Info" at bounding box center [445, 123] width 75 height 11
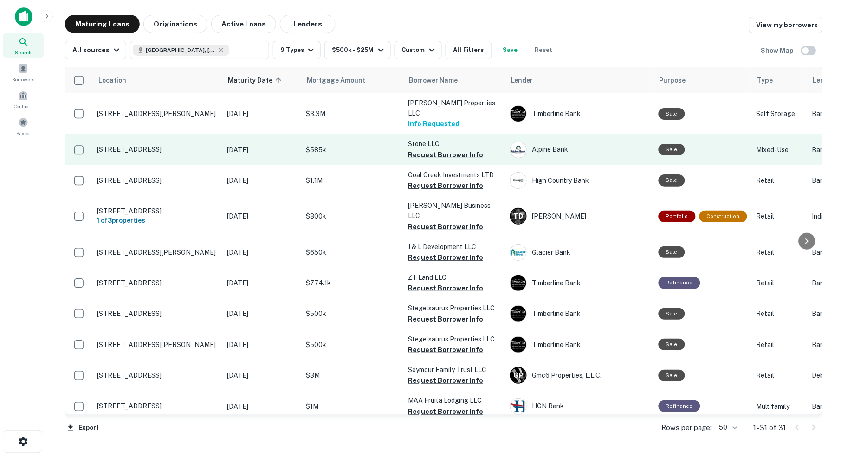
click at [384, 151] on td "$585k" at bounding box center [352, 149] width 102 height 31
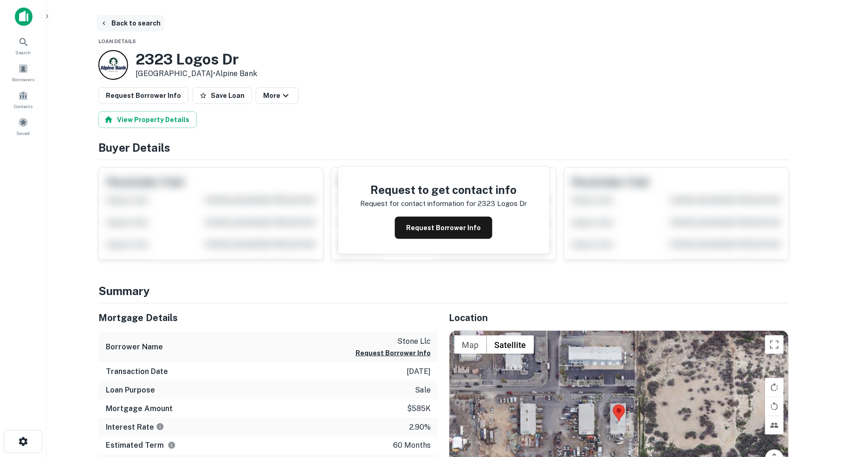
click at [122, 20] on button "Back to search" at bounding box center [131, 23] width 68 height 17
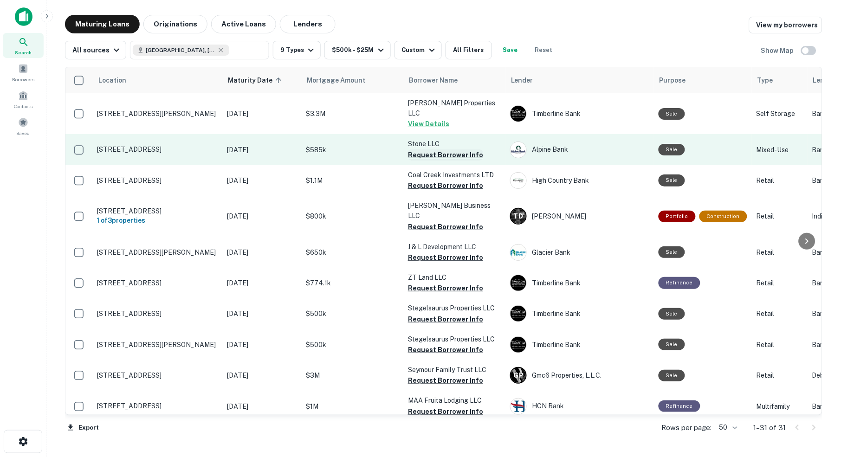
click at [428, 149] on button "Request Borrower Info" at bounding box center [445, 154] width 75 height 11
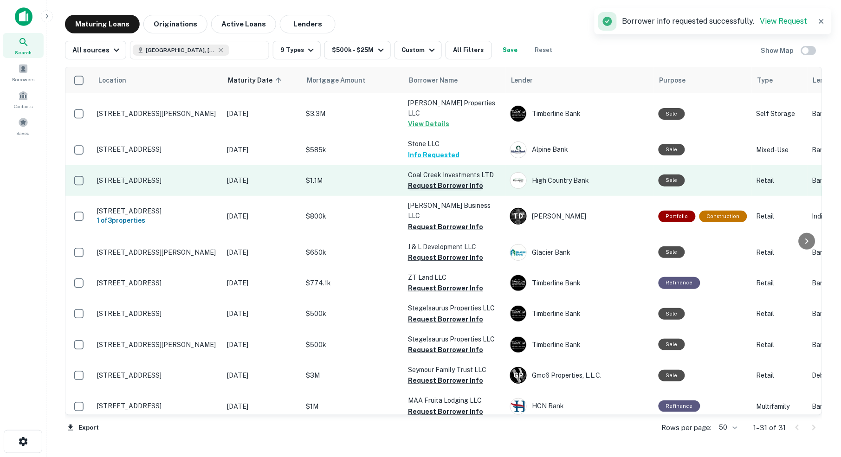
click at [434, 180] on button "Request Borrower Info" at bounding box center [445, 185] width 75 height 11
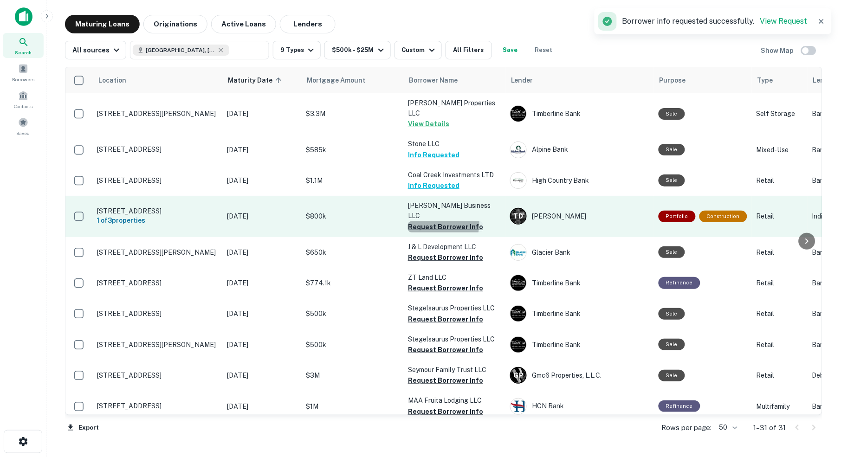
click at [440, 221] on button "Request Borrower Info" at bounding box center [445, 226] width 75 height 11
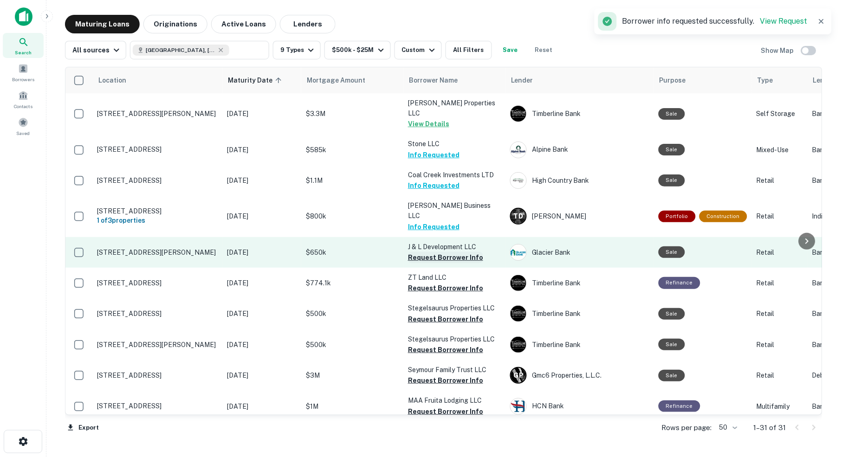
click at [450, 252] on button "Request Borrower Info" at bounding box center [445, 257] width 75 height 11
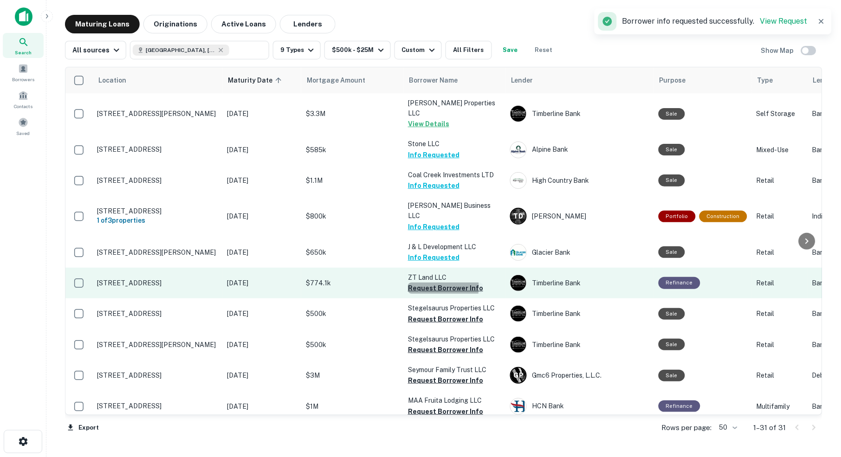
click at [441, 283] on button "Request Borrower Info" at bounding box center [445, 288] width 75 height 11
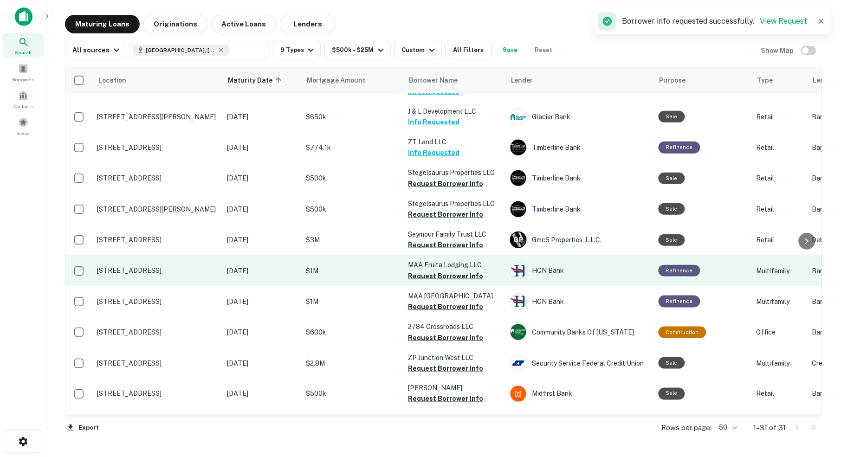
scroll to position [142, 1]
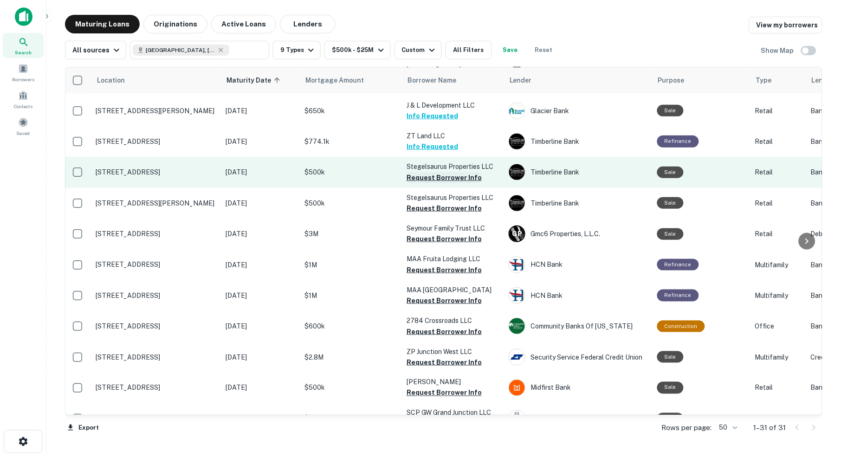
click at [450, 172] on button "Request Borrower Info" at bounding box center [444, 177] width 75 height 11
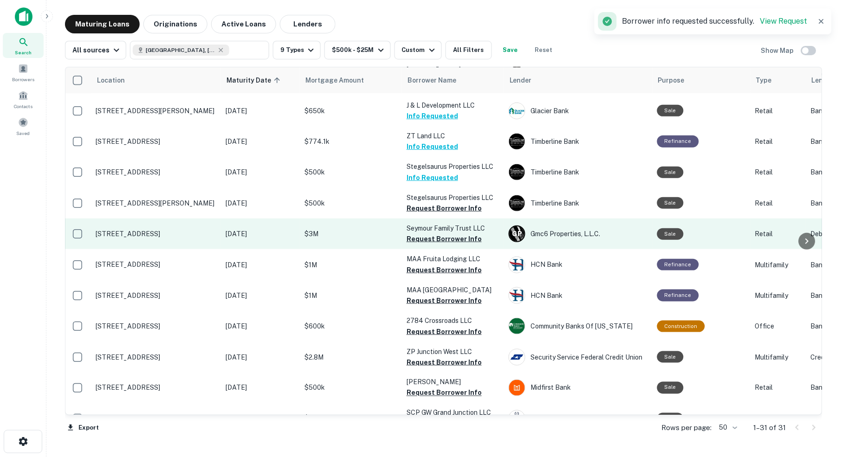
scroll to position [159, 1]
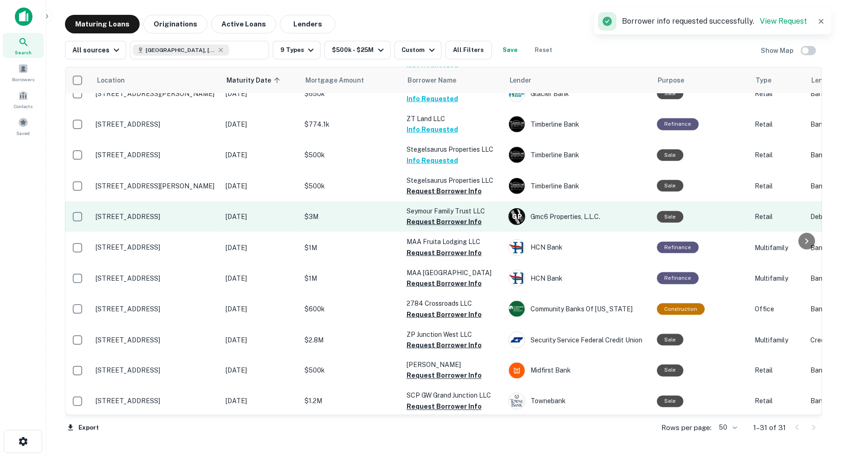
click at [452, 216] on button "Request Borrower Info" at bounding box center [444, 221] width 75 height 11
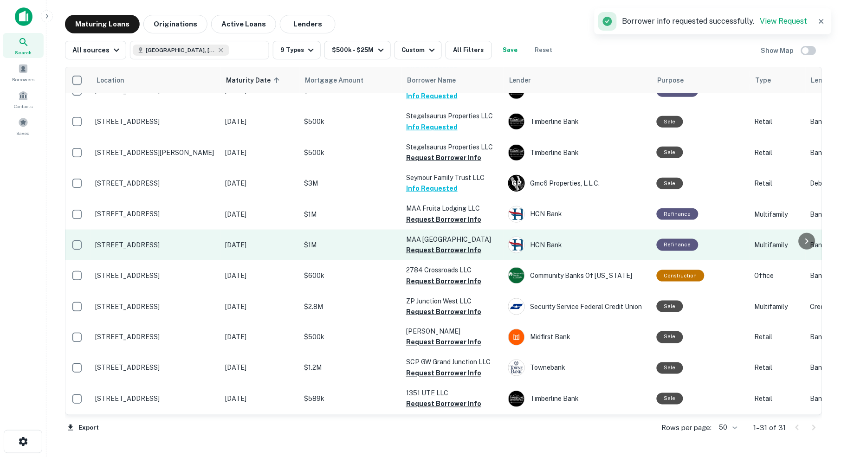
scroll to position [193, 2]
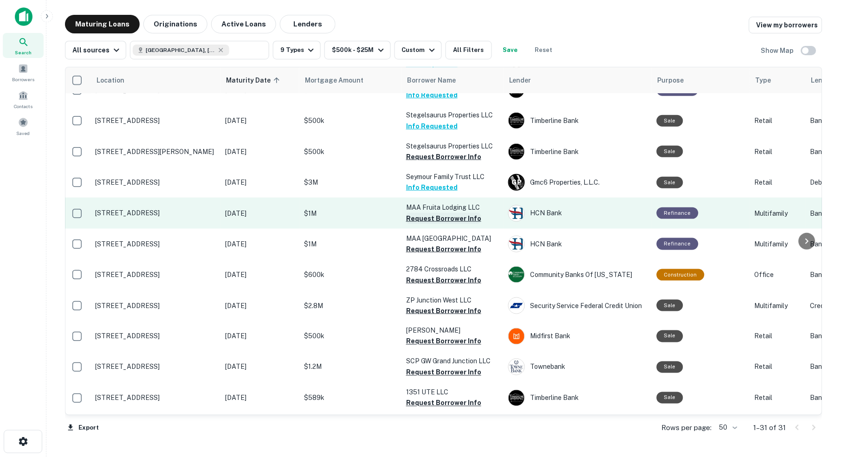
click at [434, 213] on button "Request Borrower Info" at bounding box center [443, 218] width 75 height 11
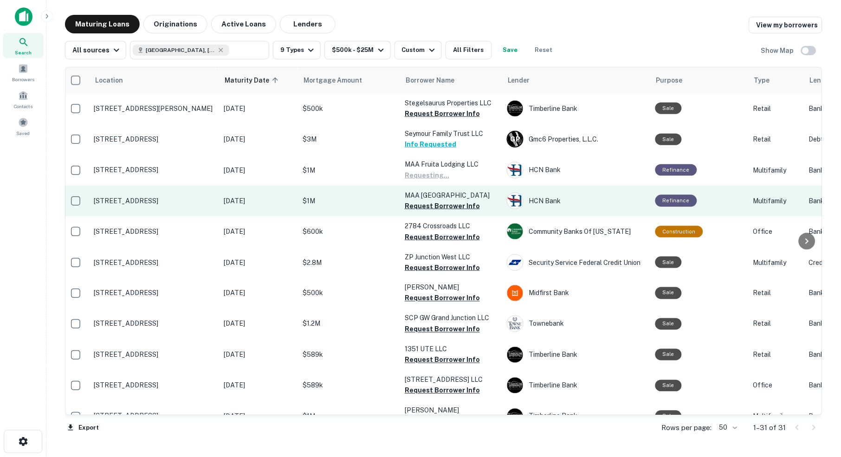
scroll to position [237, 3]
click at [444, 200] on button "Request Borrower Info" at bounding box center [442, 205] width 75 height 11
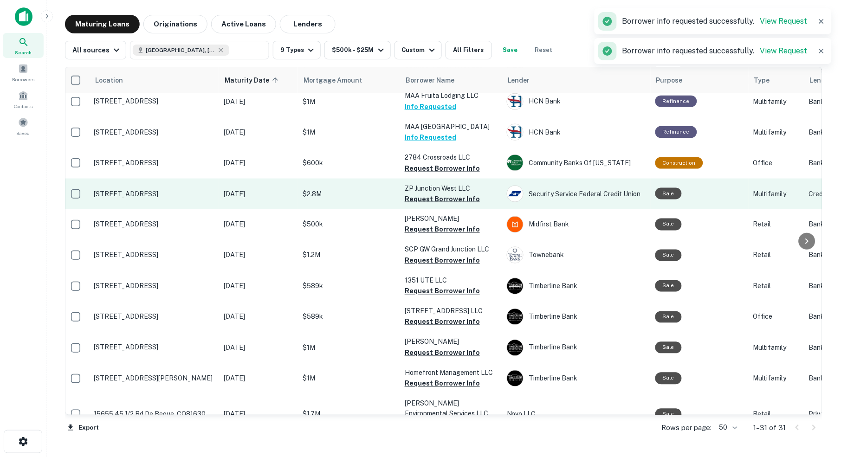
scroll to position [306, 3]
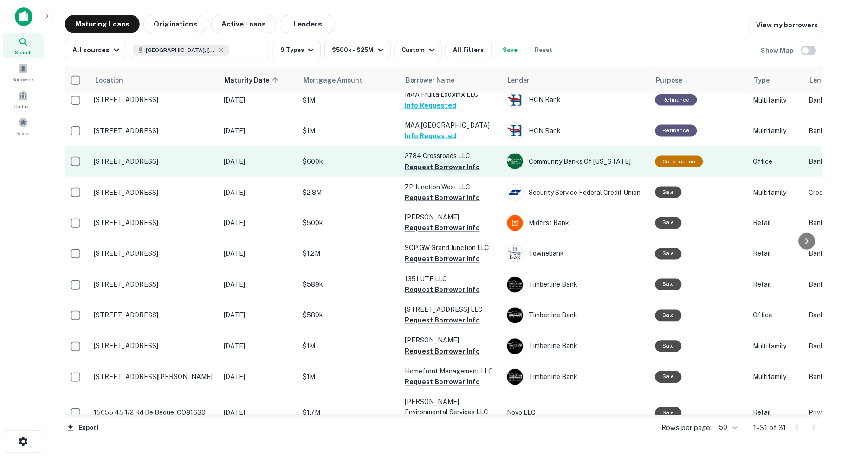
click at [447, 161] on button "Request Borrower Info" at bounding box center [442, 166] width 75 height 11
